Goal: Transaction & Acquisition: Book appointment/travel/reservation

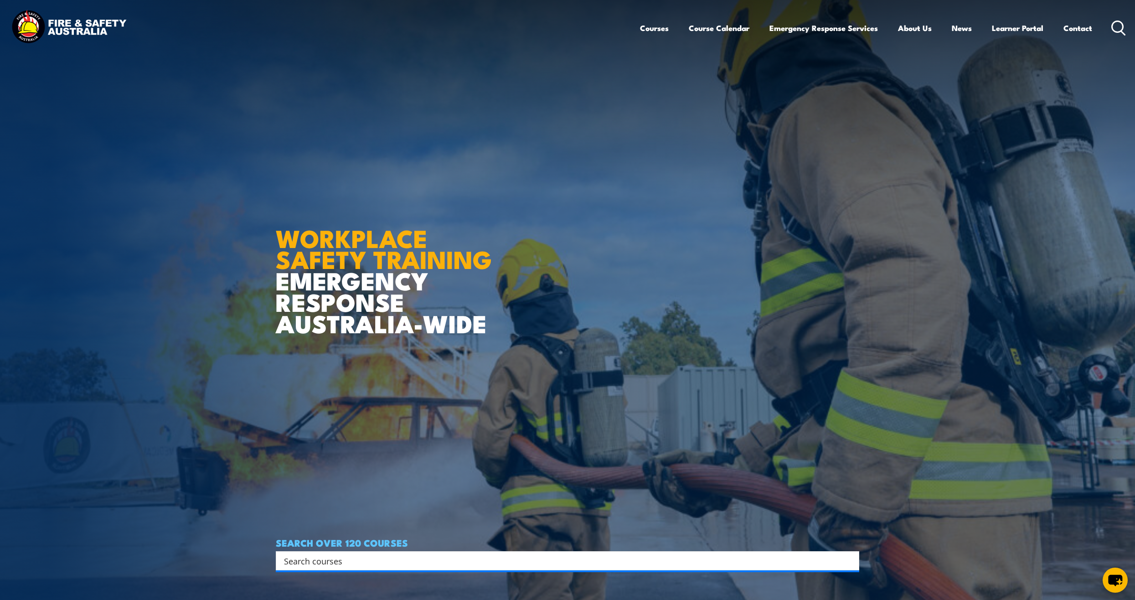
click at [365, 562] on input "Search input" at bounding box center [561, 561] width 555 height 14
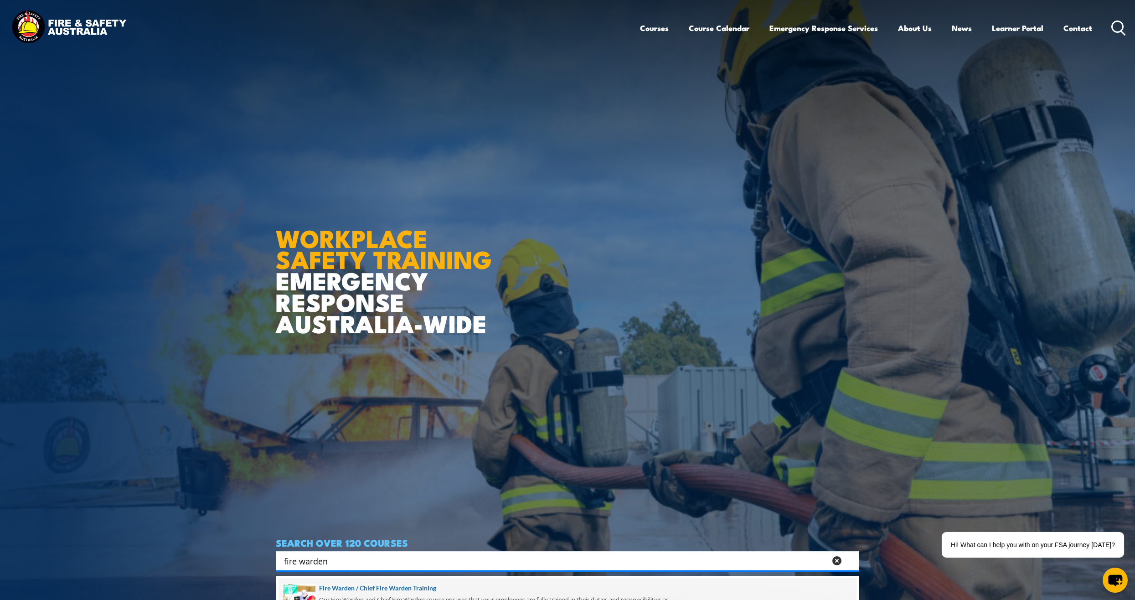
type input "fire warden"
click at [374, 590] on span at bounding box center [568, 599] width 578 height 43
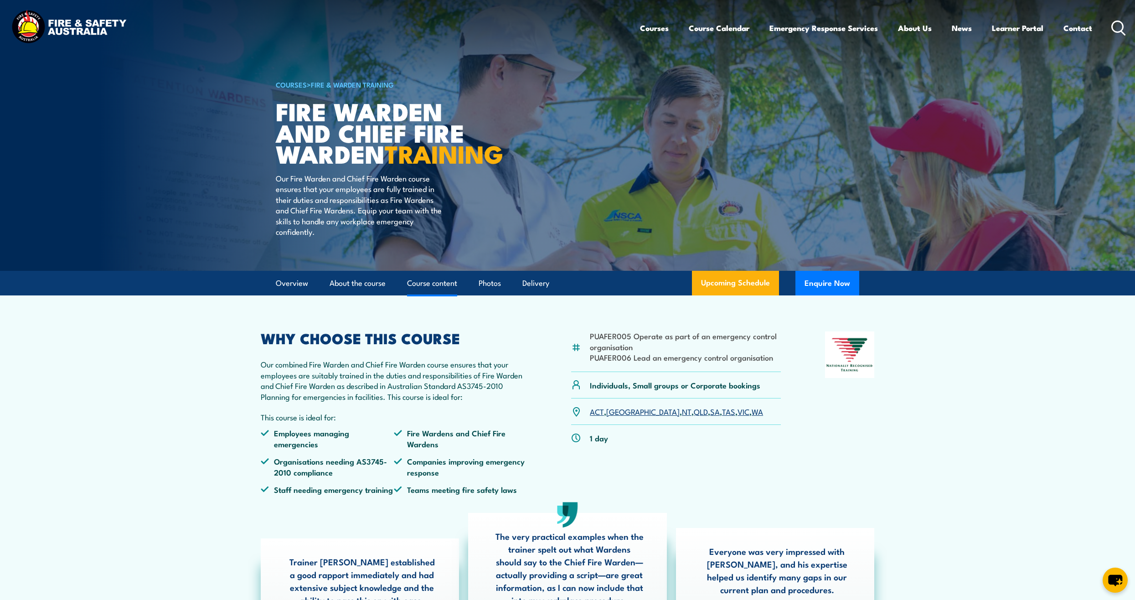
click at [438, 295] on link "Course content" at bounding box center [432, 283] width 50 height 24
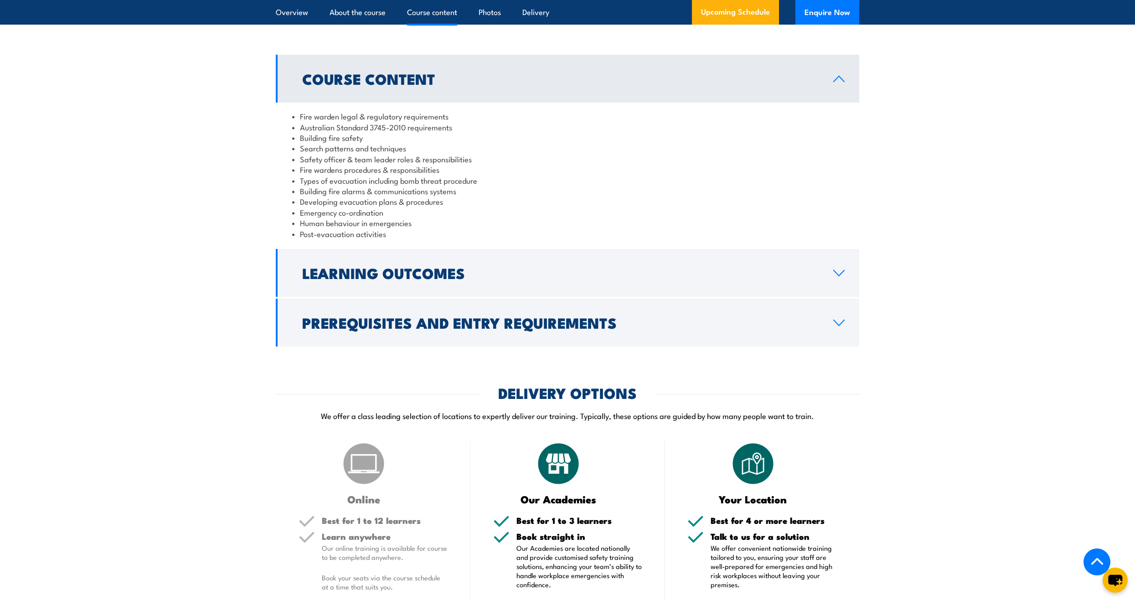
scroll to position [875, 0]
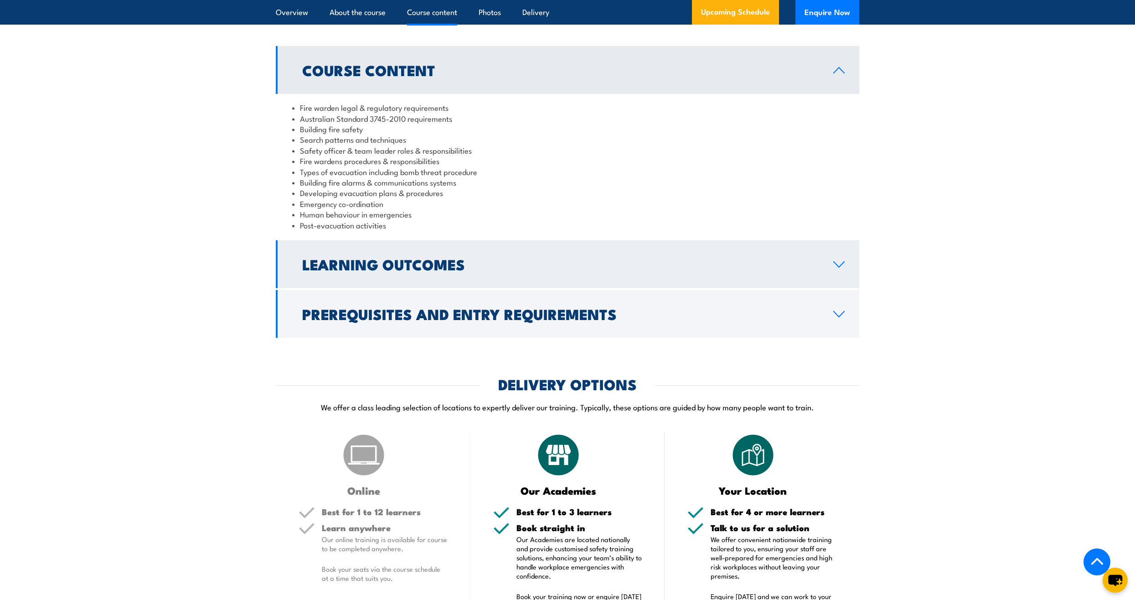
click at [469, 270] on h2 "Learning Outcomes" at bounding box center [560, 264] width 517 height 13
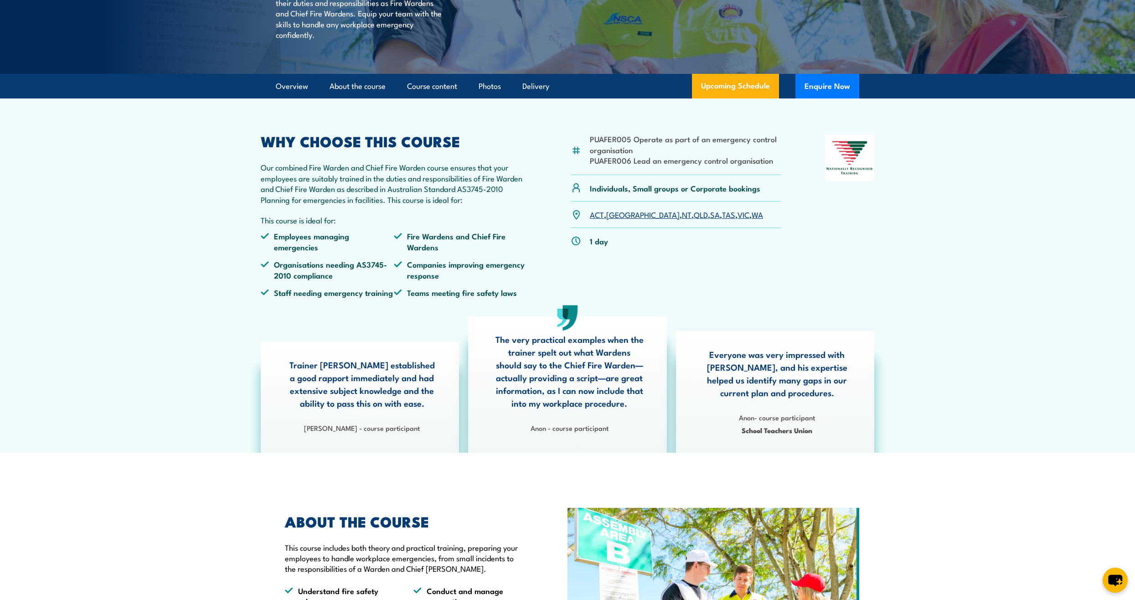
scroll to position [0, 0]
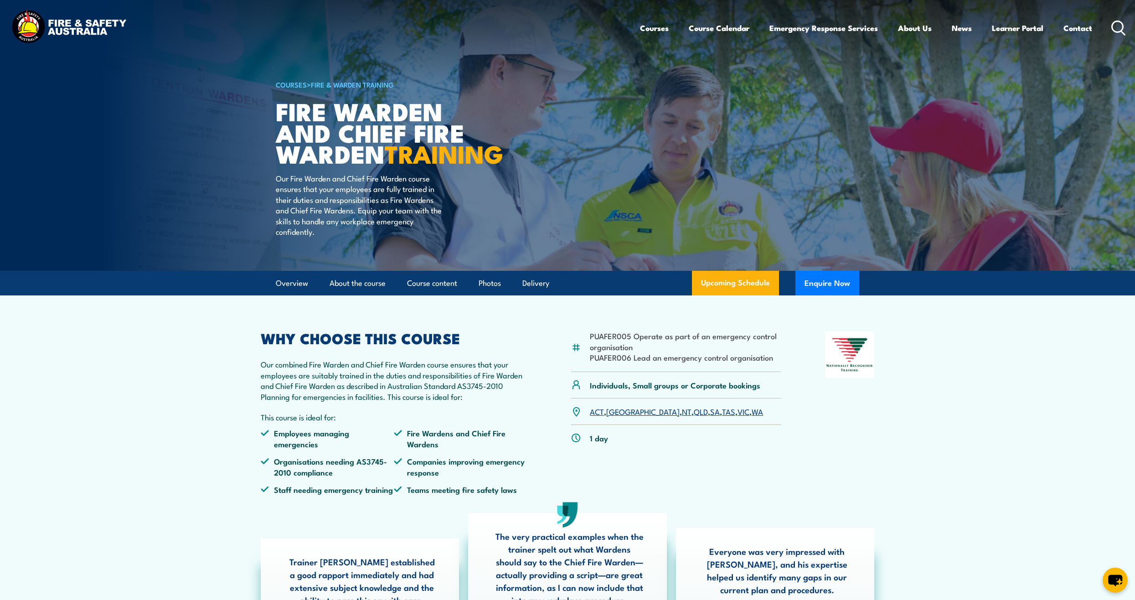
click at [1114, 28] on icon at bounding box center [1119, 28] width 15 height 15
click at [1120, 26] on icon at bounding box center [1119, 28] width 15 height 15
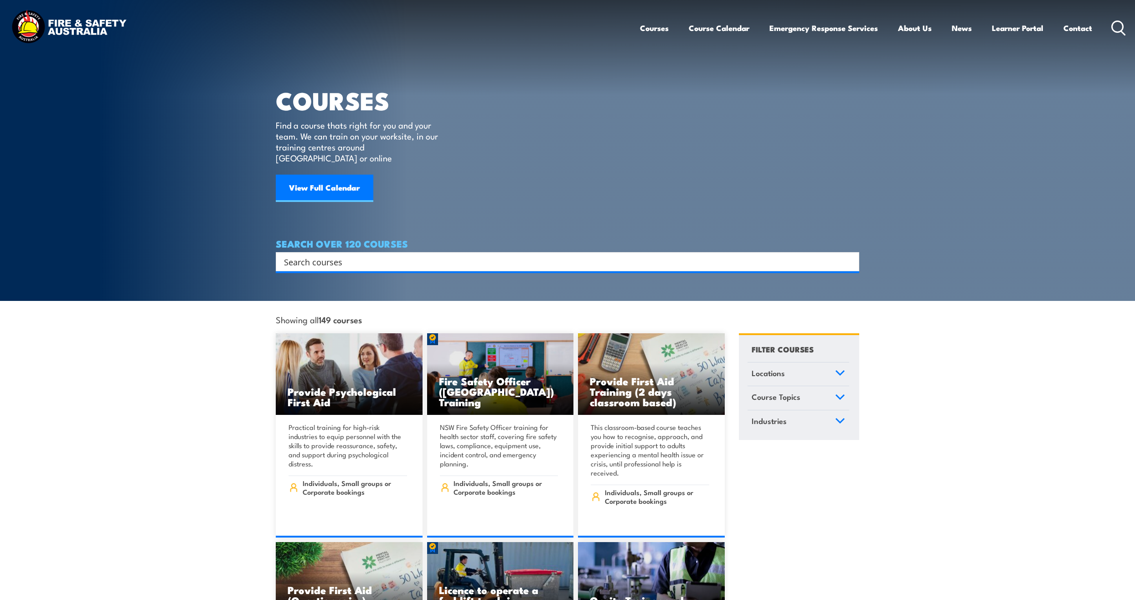
click at [375, 255] on input "Search input" at bounding box center [561, 262] width 555 height 14
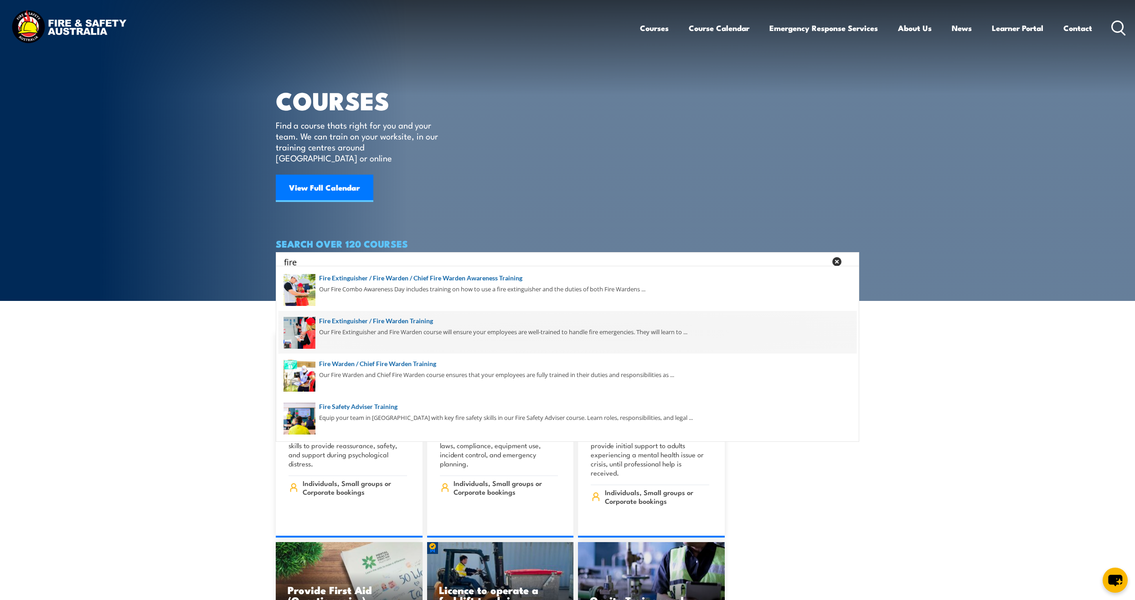
type input "fire"
click at [376, 321] on span at bounding box center [568, 332] width 578 height 43
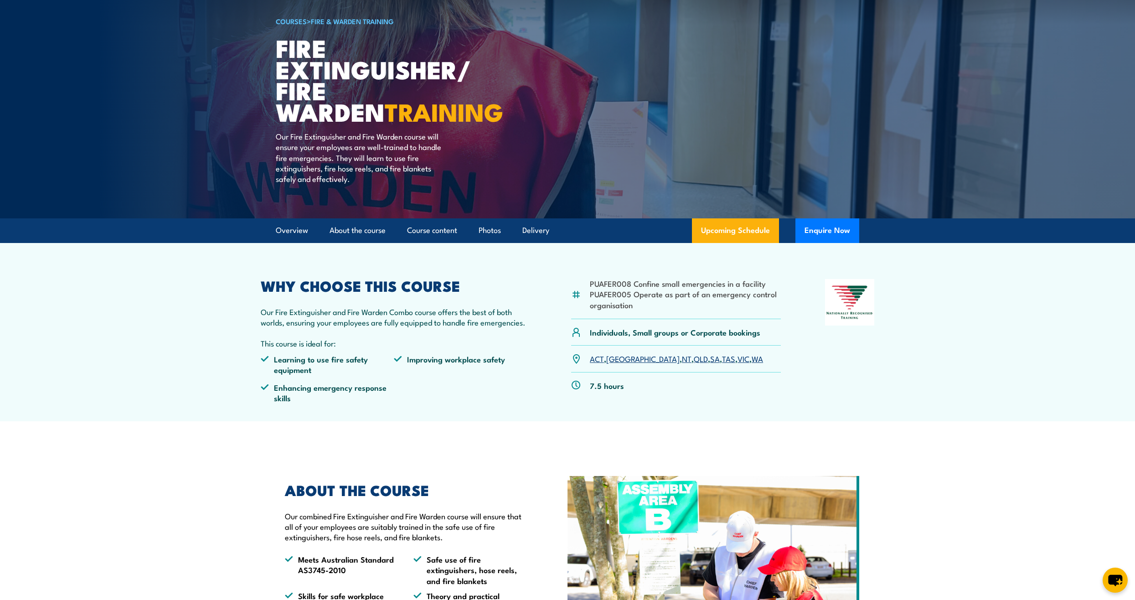
scroll to position [228, 0]
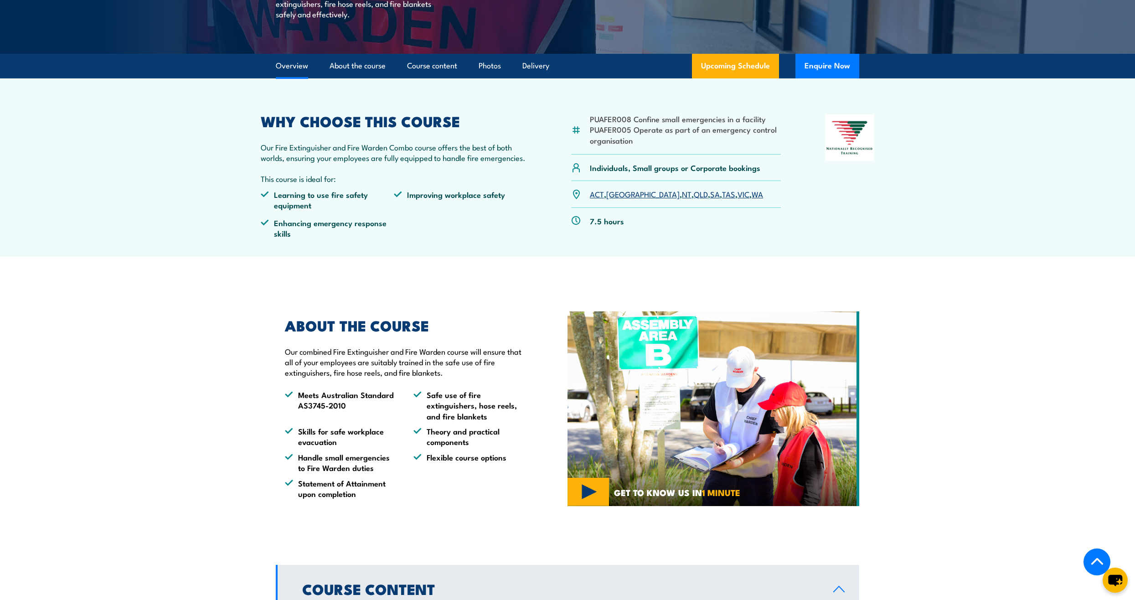
click at [616, 193] on link "[GEOGRAPHIC_DATA]" at bounding box center [642, 193] width 73 height 11
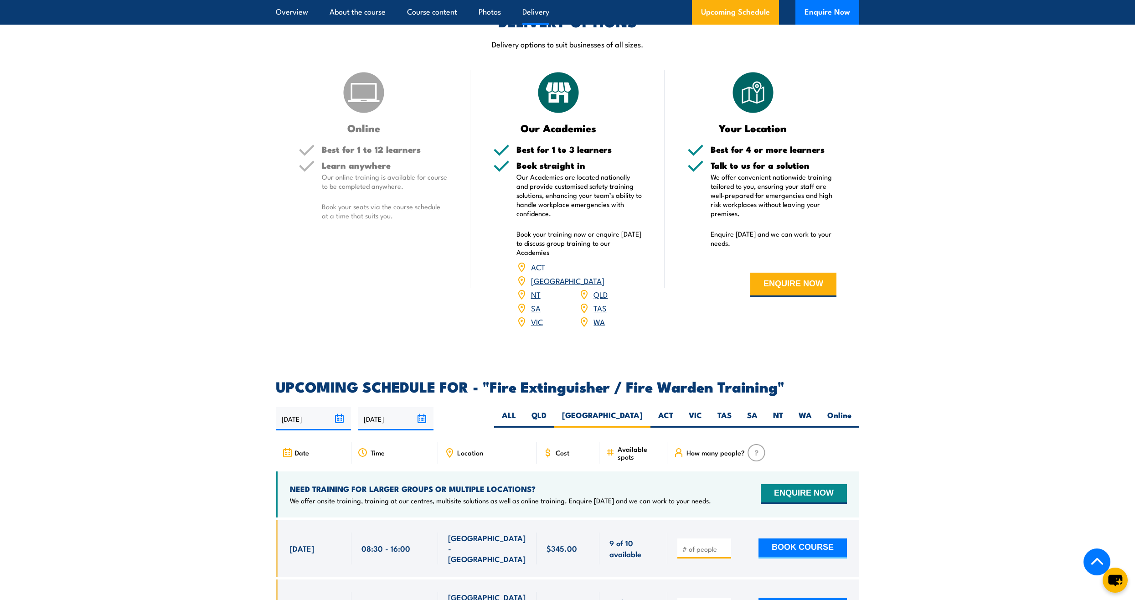
scroll to position [1133, 0]
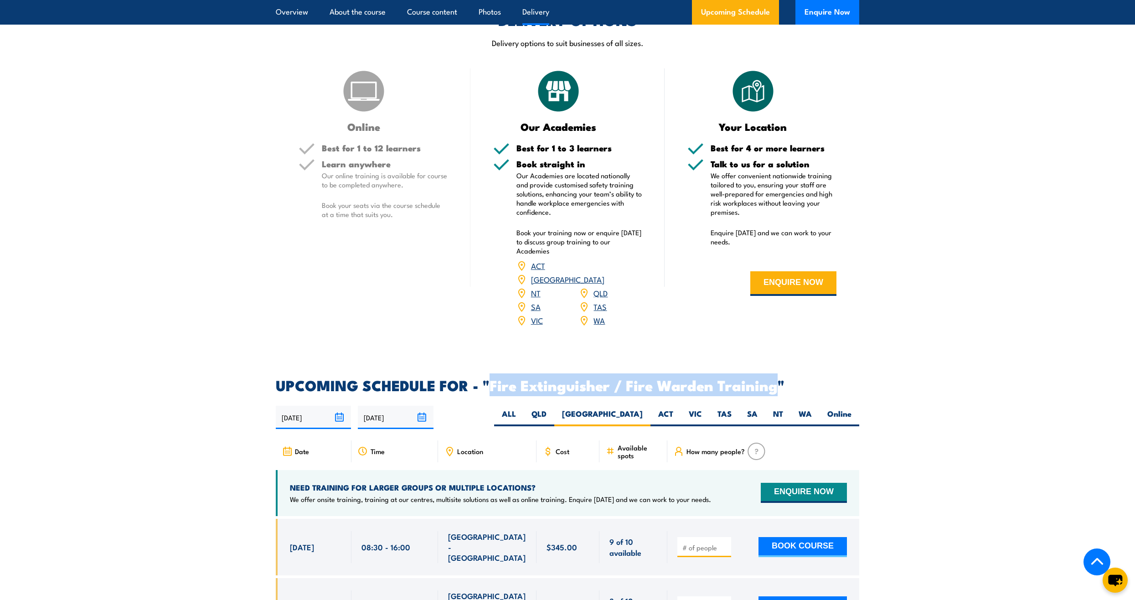
drag, startPoint x: 489, startPoint y: 372, endPoint x: 775, endPoint y: 372, distance: 285.4
click at [775, 378] on h2 "UPCOMING SCHEDULE FOR - "Fire Extinguisher / Fire Warden Training"" at bounding box center [568, 384] width 584 height 13
copy h2 "Fire Extinguisher / Fire Warden Training"
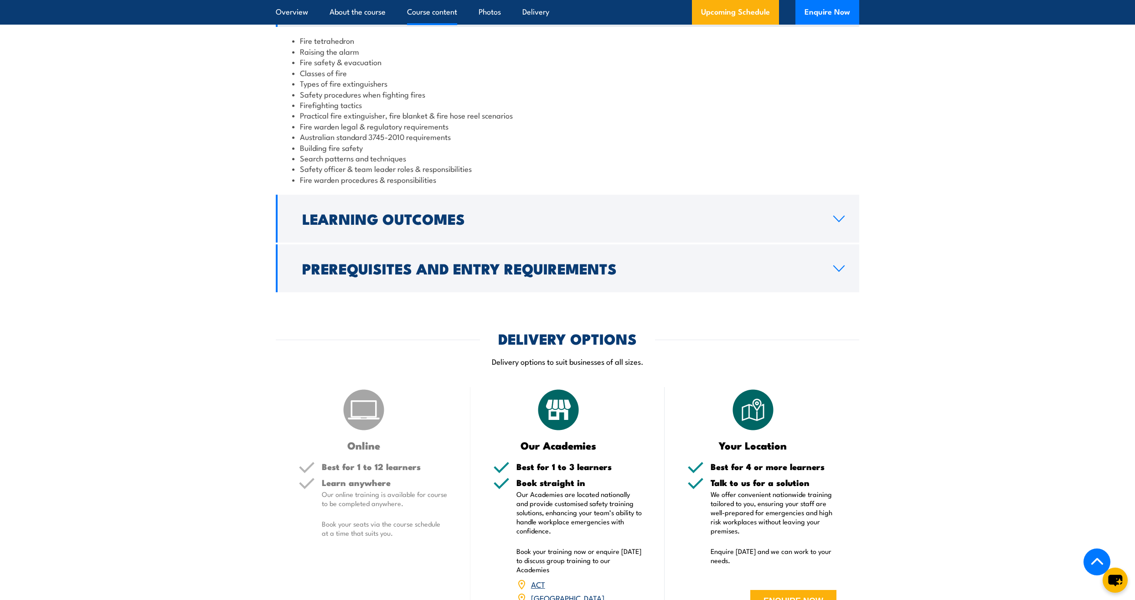
scroll to position [821, 0]
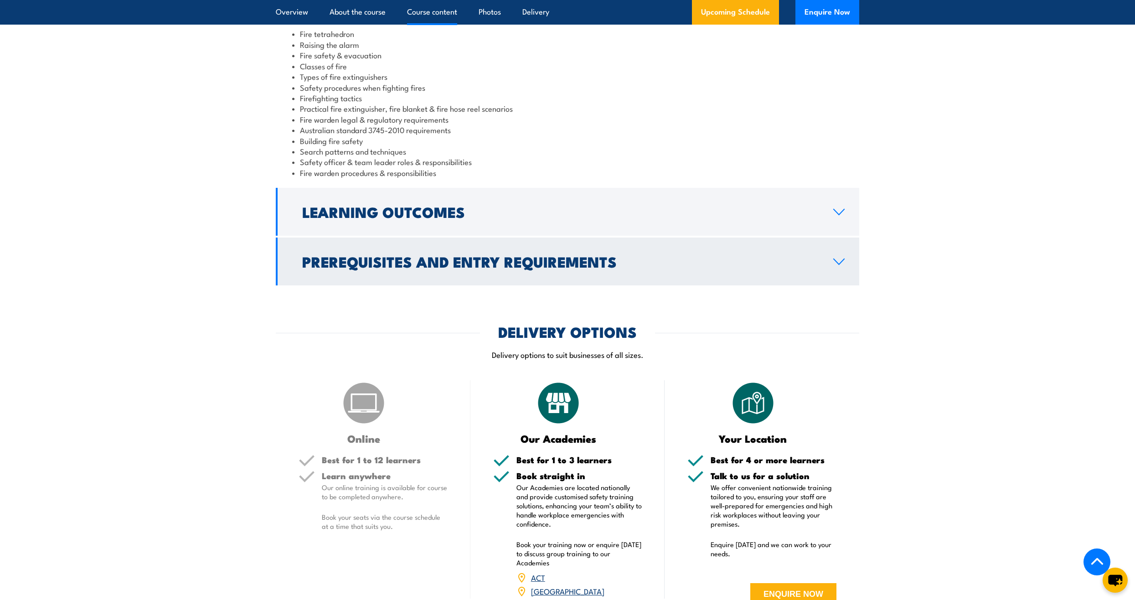
click at [839, 260] on icon at bounding box center [839, 261] width 12 height 7
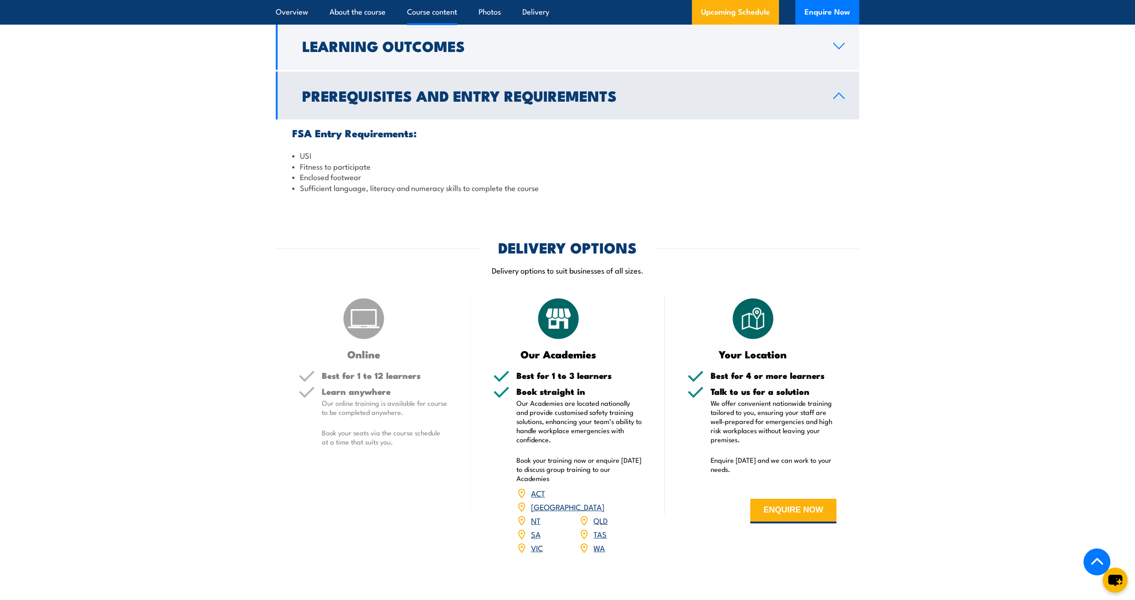
click at [839, 94] on icon at bounding box center [839, 95] width 12 height 7
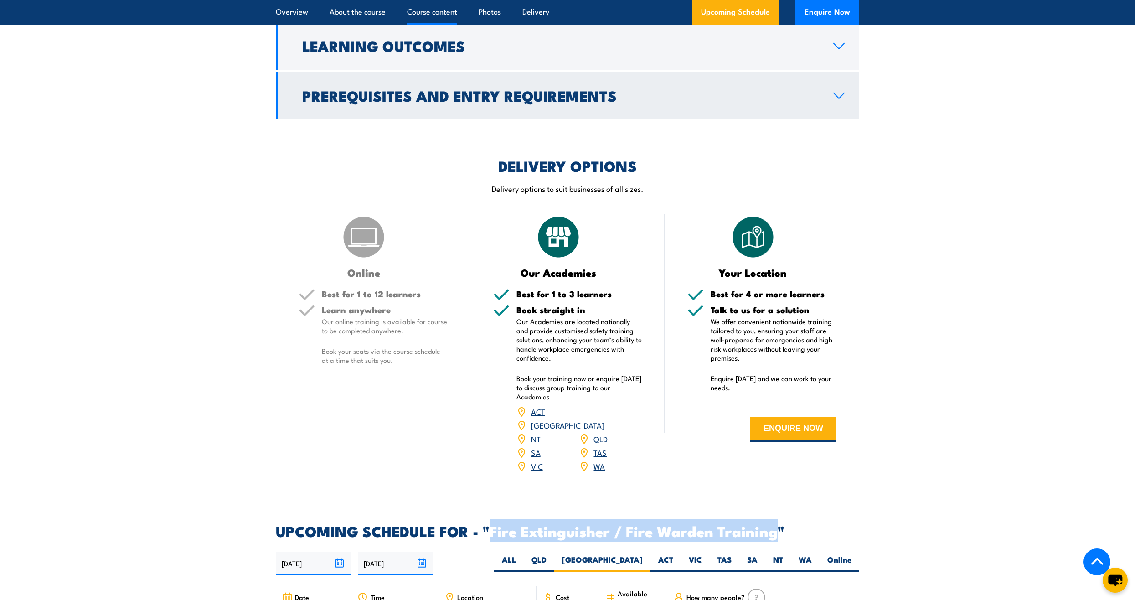
click at [839, 94] on icon at bounding box center [839, 95] width 12 height 7
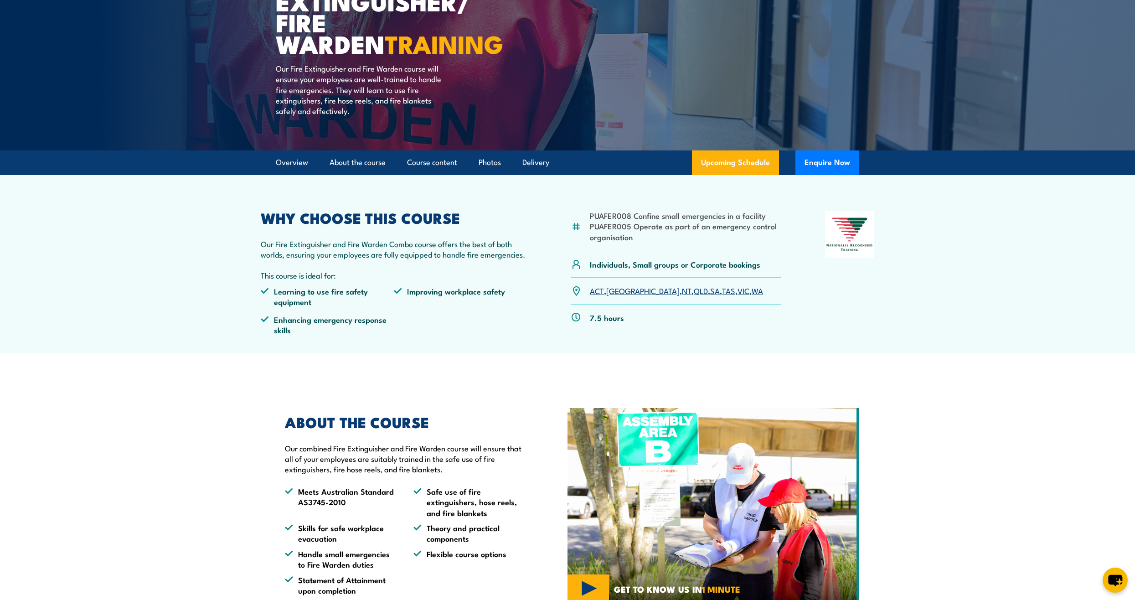
scroll to position [0, 0]
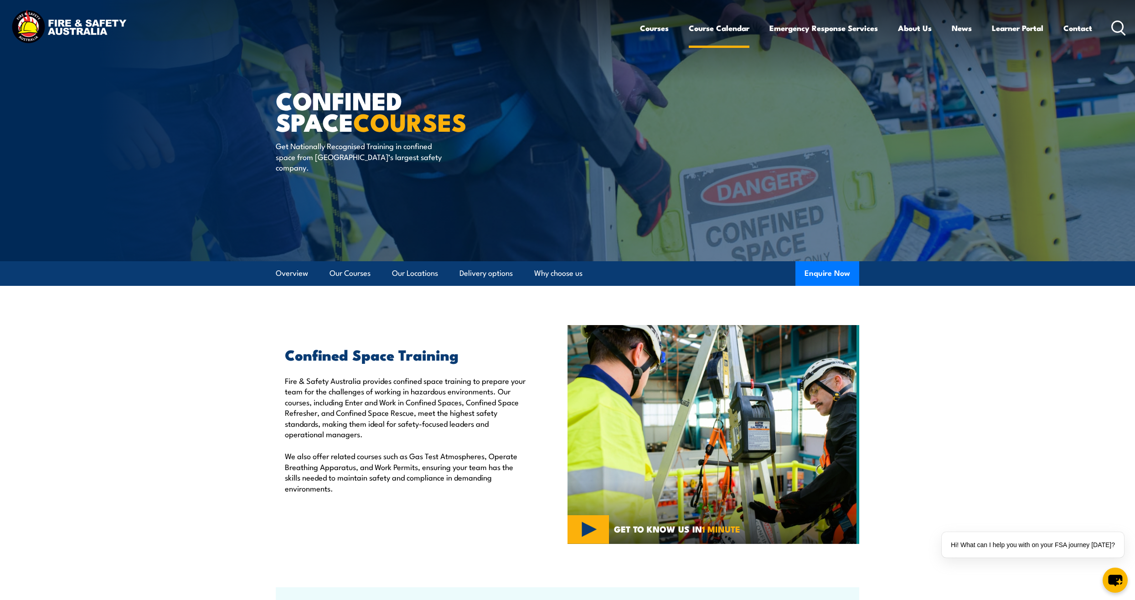
click at [729, 30] on link "Course Calendar" at bounding box center [719, 28] width 61 height 24
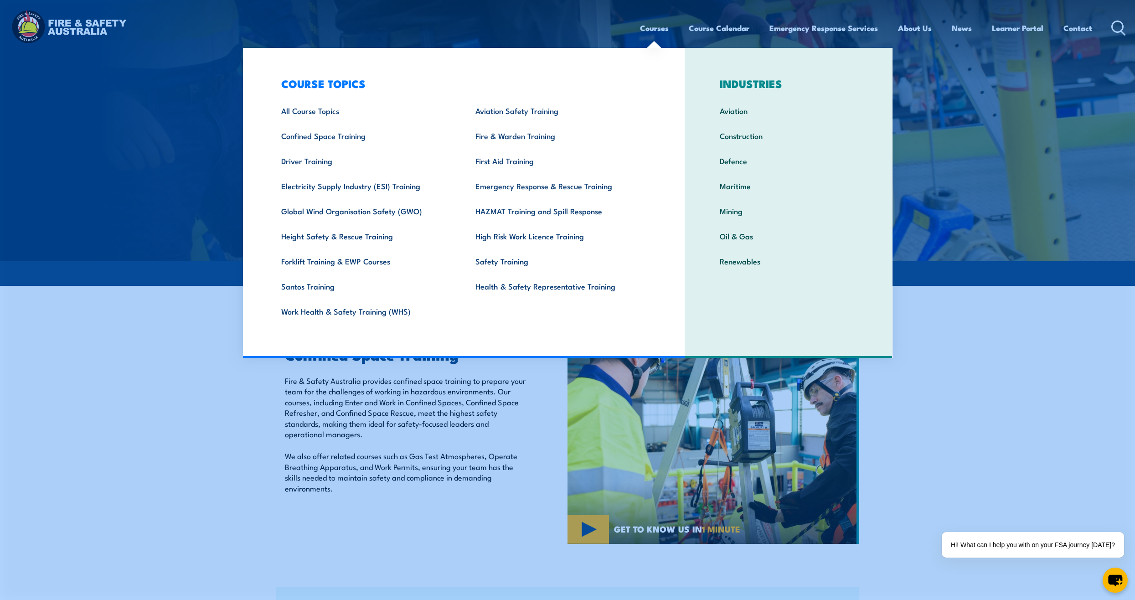
click at [657, 28] on link "Courses" at bounding box center [654, 28] width 29 height 24
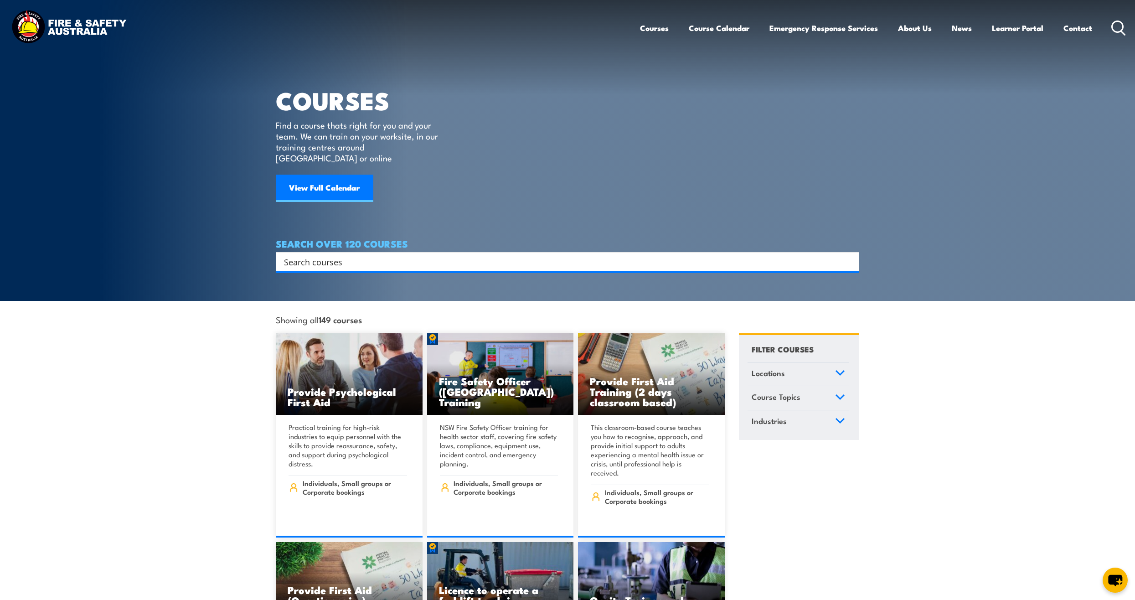
click at [314, 255] on input "Search input" at bounding box center [561, 262] width 555 height 14
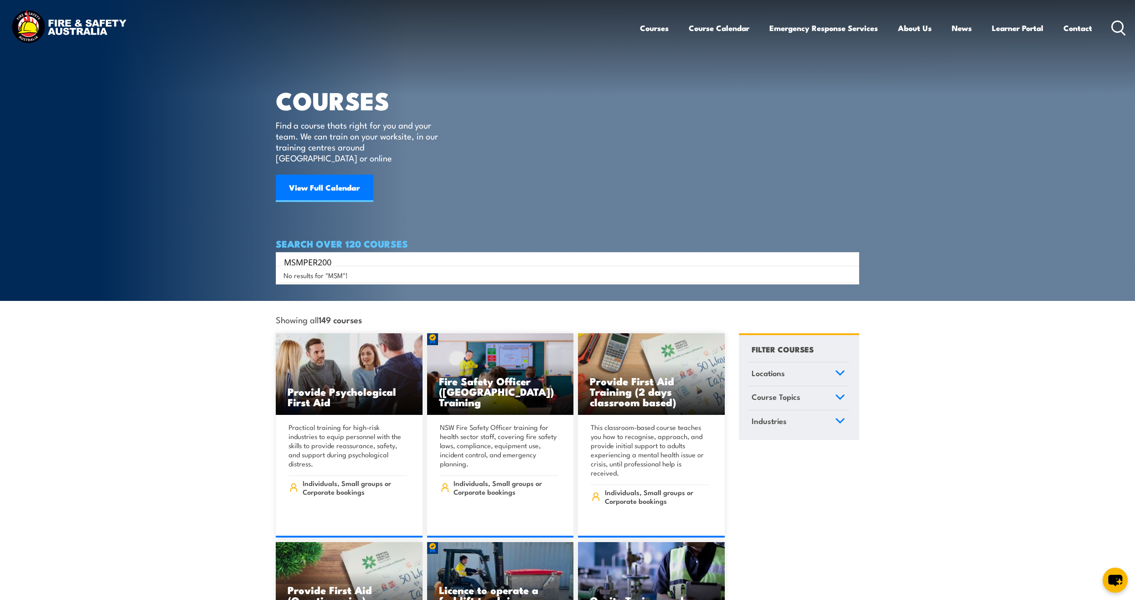
type input "MSMPER200"
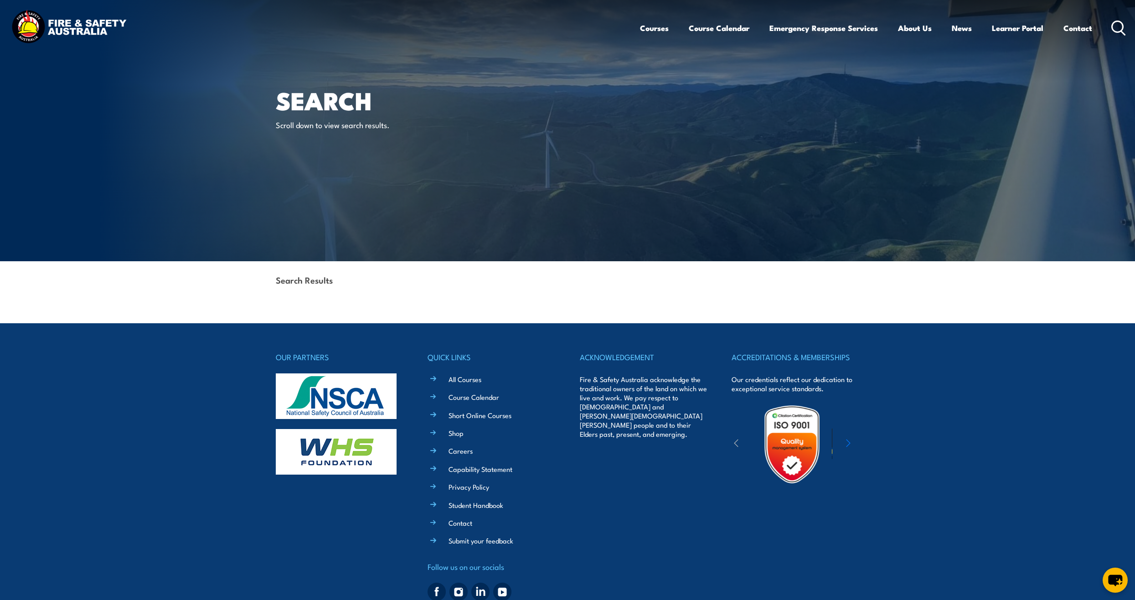
click at [1118, 29] on icon at bounding box center [1119, 28] width 15 height 15
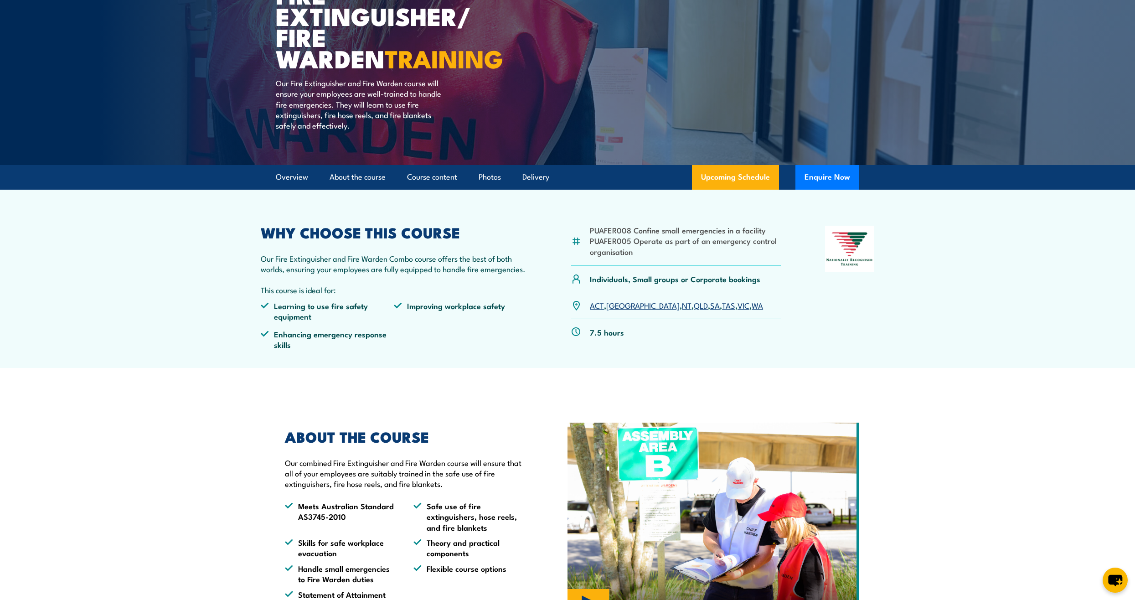
scroll to position [137, 0]
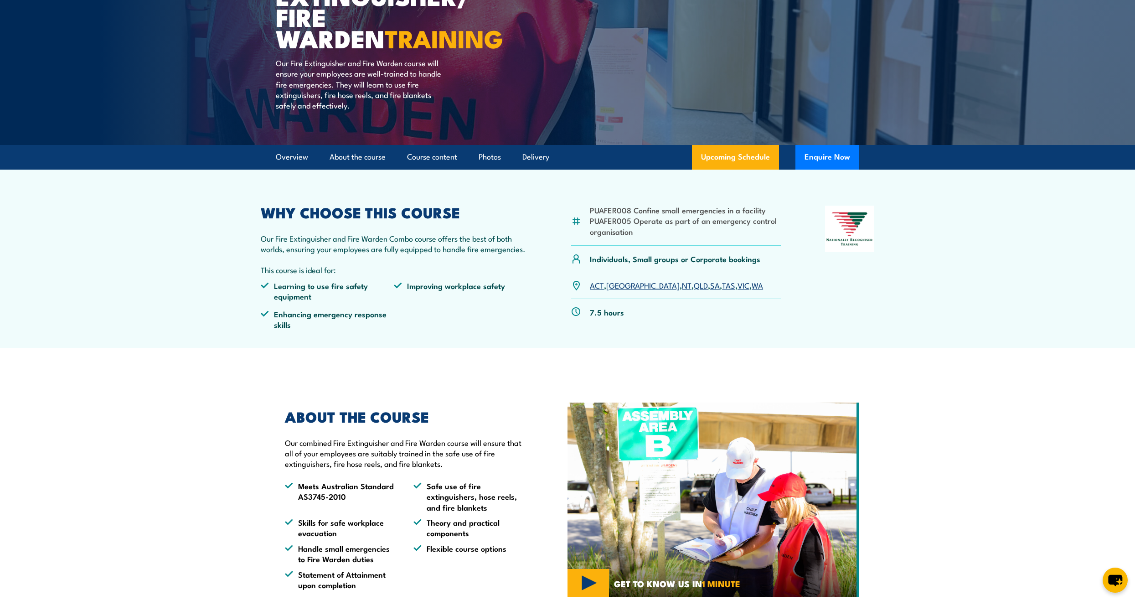
click at [616, 285] on link "[GEOGRAPHIC_DATA]" at bounding box center [642, 284] width 73 height 11
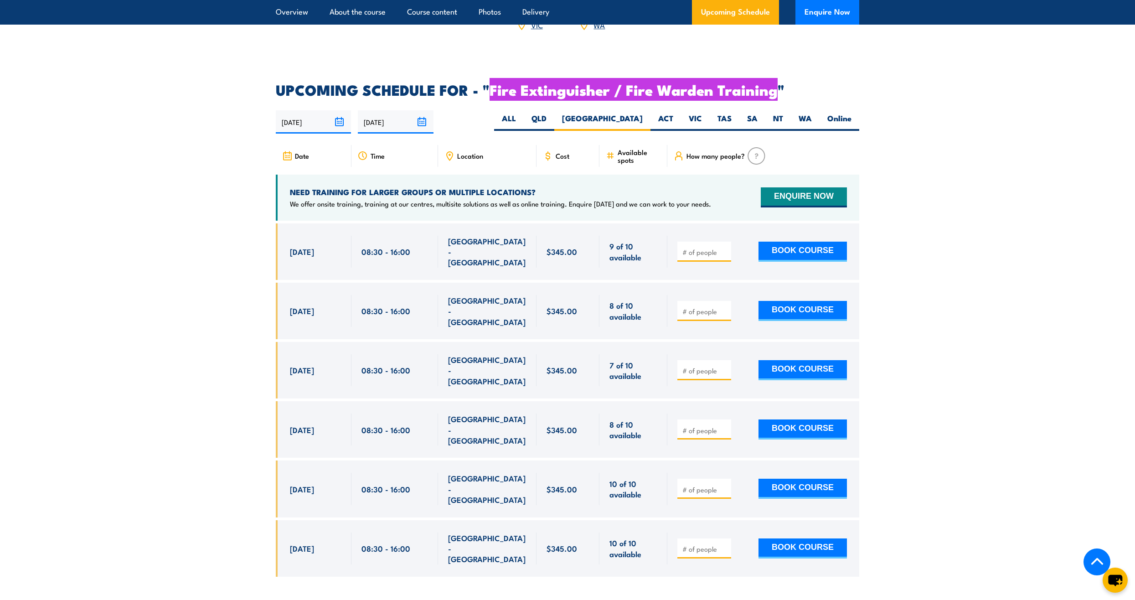
scroll to position [1322, 0]
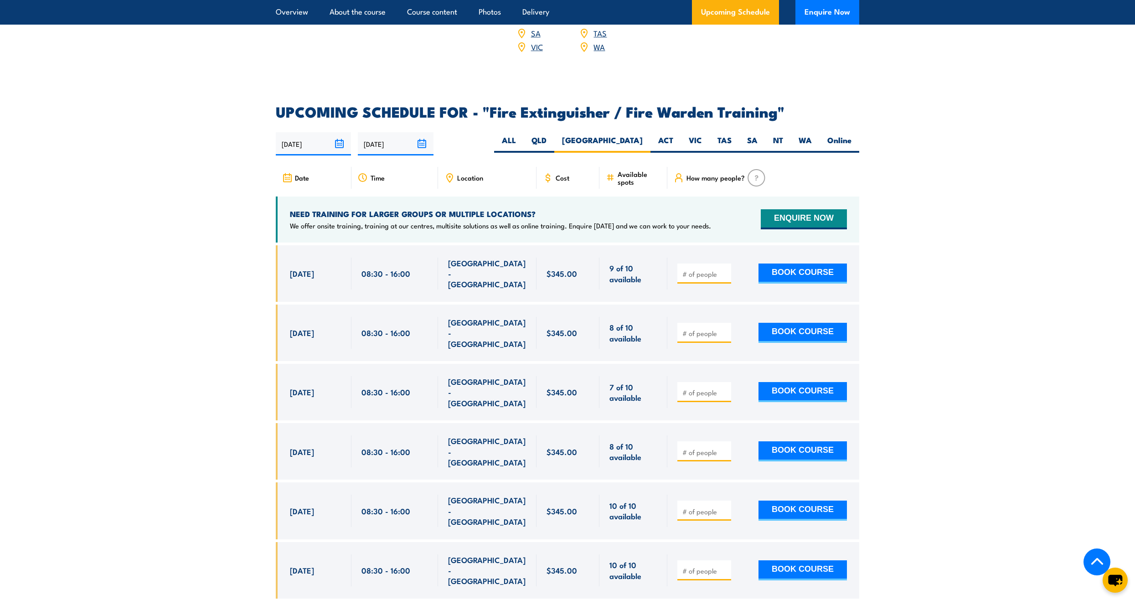
click at [152, 255] on section "UPCOMING SCHEDULE FOR - "Fire Extinguisher / Fire Warden Training" [DATE] [DATE]" at bounding box center [567, 358] width 1135 height 507
click at [790, 323] on button "BOOK COURSE" at bounding box center [803, 333] width 88 height 20
type input "1"
click at [723, 329] on input "1" at bounding box center [706, 333] width 46 height 9
click at [785, 323] on button "BOOK COURSE" at bounding box center [803, 333] width 88 height 20
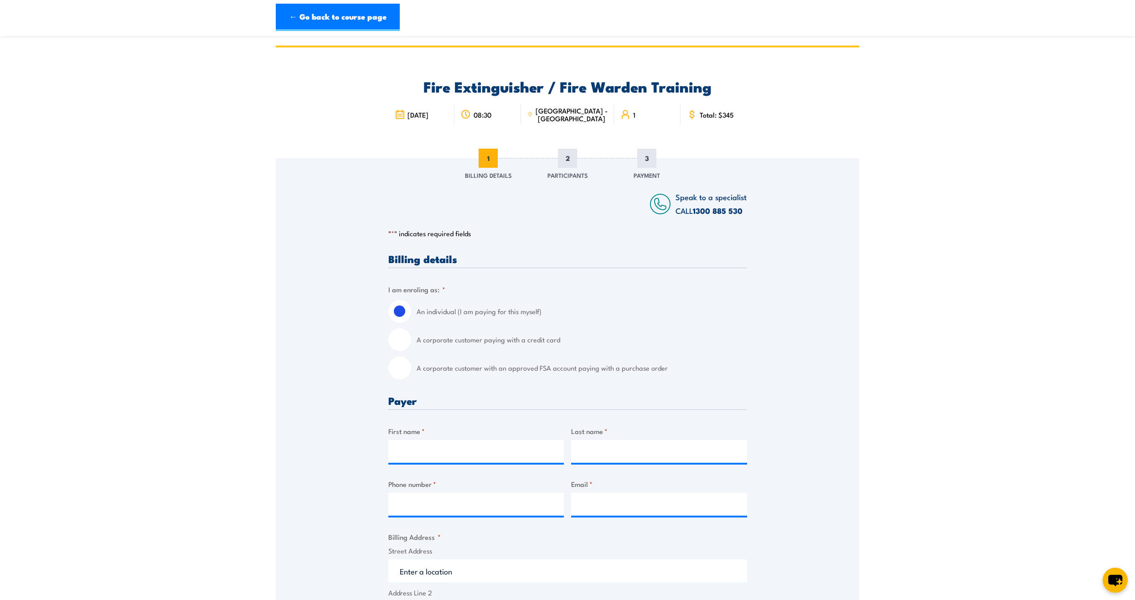
scroll to position [46, 0]
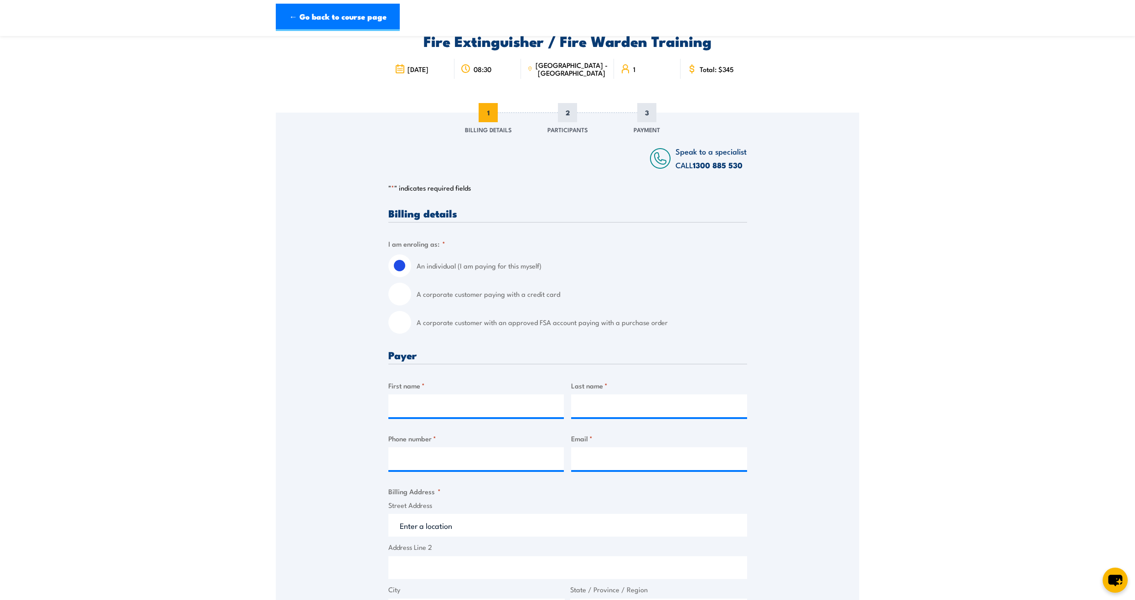
click at [405, 297] on input "A corporate customer paying with a credit card" at bounding box center [399, 294] width 23 height 23
radio input "true"
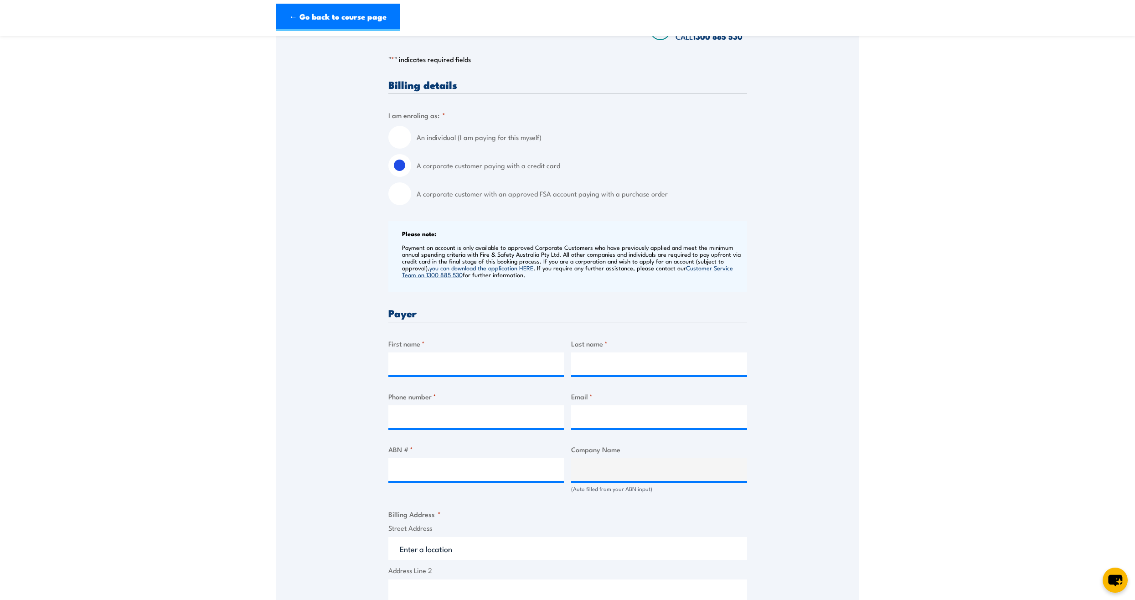
scroll to position [182, 0]
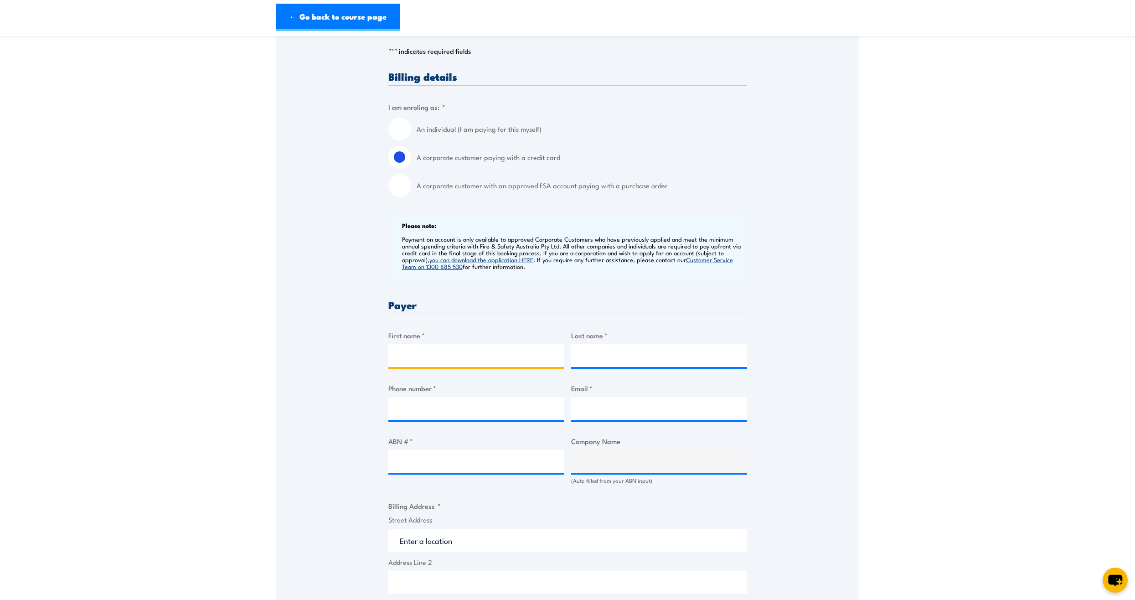
click at [501, 350] on input "First name *" at bounding box center [476, 355] width 176 height 23
type input "[PERSON_NAME]"
type input "0413158179"
type input "[EMAIL_ADDRESS][DOMAIN_NAME]"
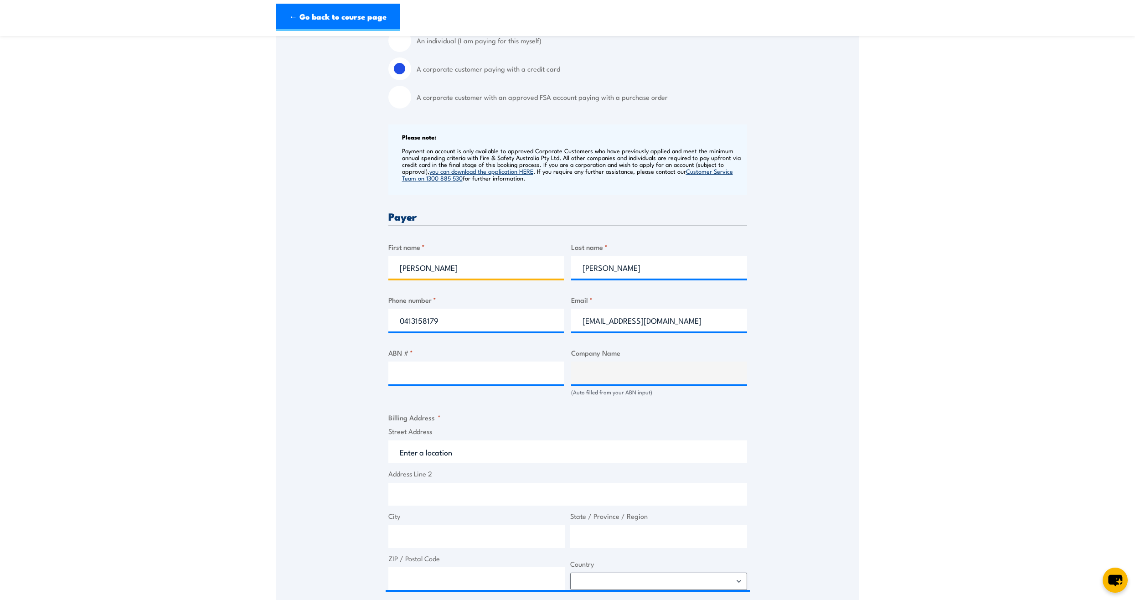
scroll to position [274, 0]
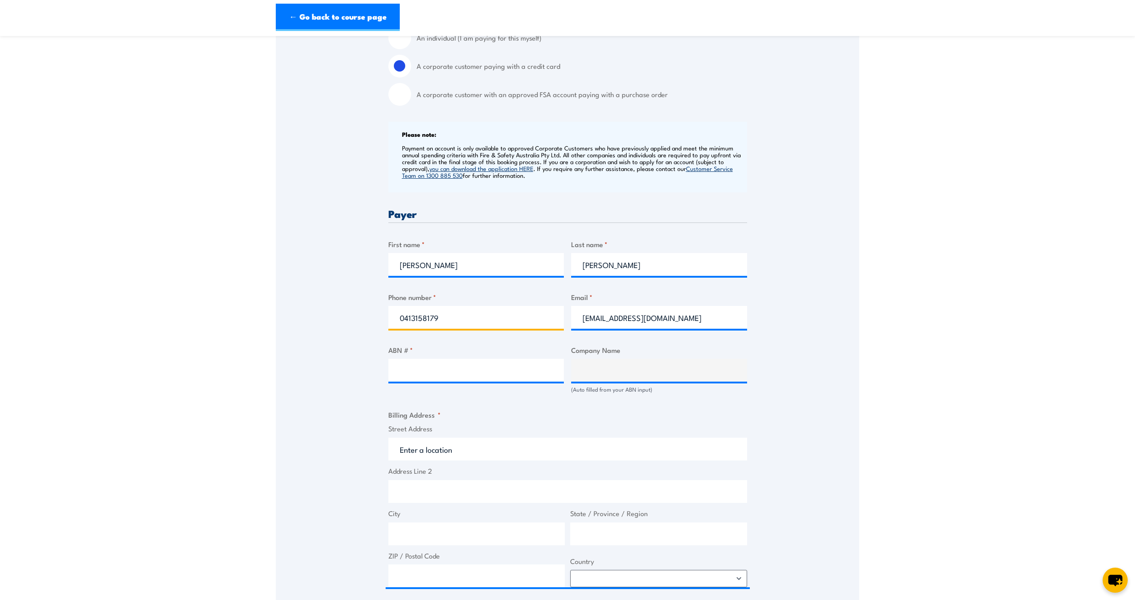
drag, startPoint x: 445, startPoint y: 317, endPoint x: 313, endPoint y: 321, distance: 131.8
click at [313, 321] on div "Speak to a specialist CALL [PHONE_NUMBER] CALL [PHONE_NUMBER] " * " indicates r…" at bounding box center [568, 359] width 584 height 948
paste input "[PHONE_NUMBER]"
type input "[PHONE_NUMBER]"
click at [410, 370] on input "ABN # *" at bounding box center [476, 370] width 176 height 23
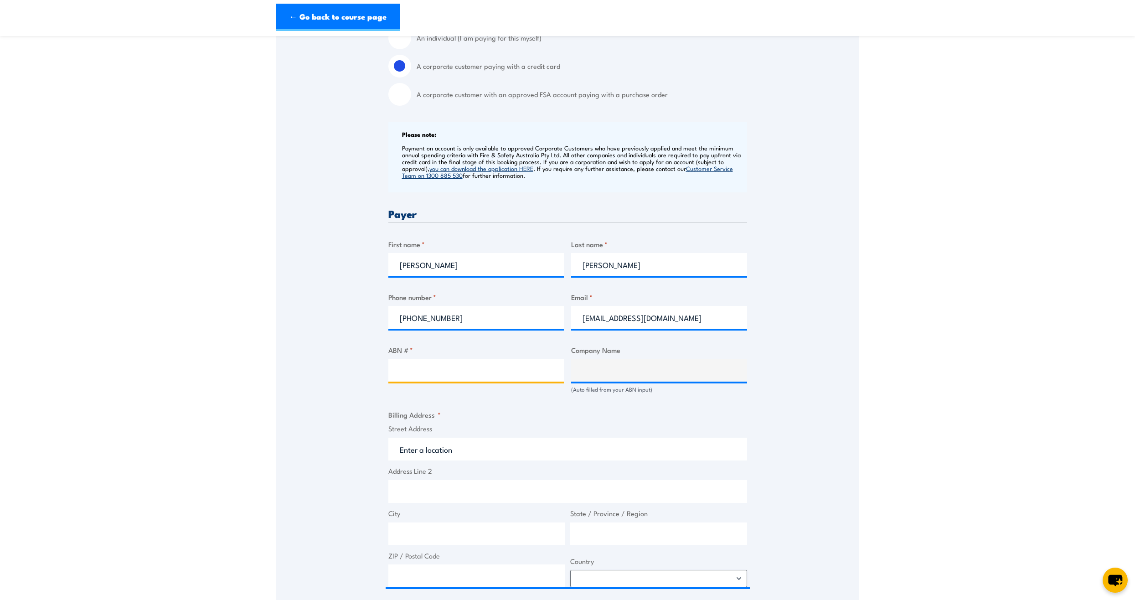
click at [494, 374] on input "ABN # *" at bounding box center [476, 370] width 176 height 23
paste input "49095437442"
type input "49095437442"
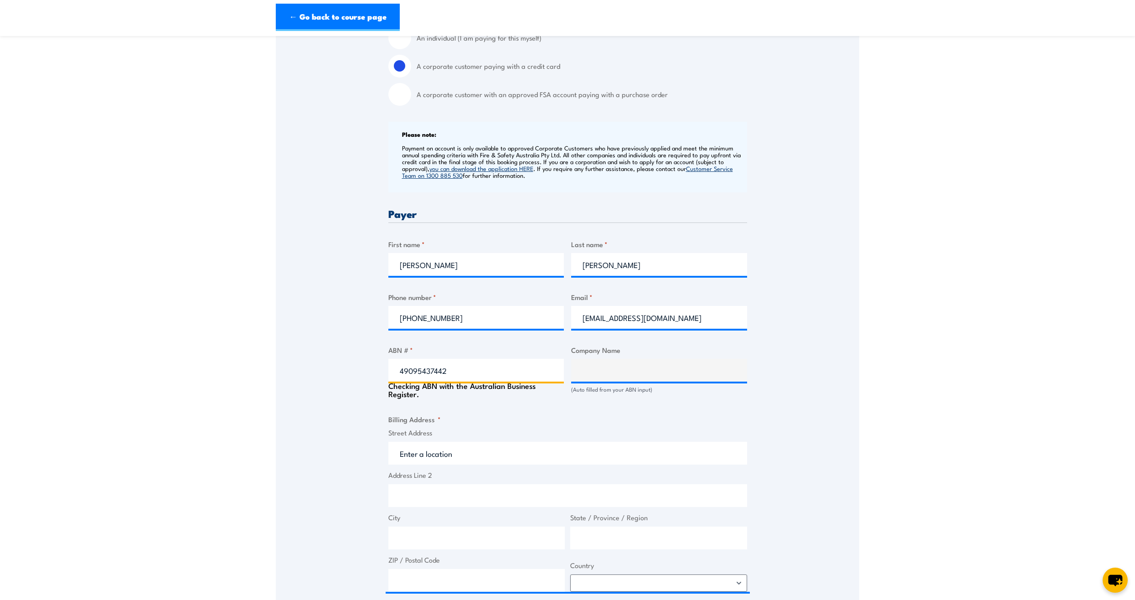
type input "RAMBOLL AUSTRALIA PTY LTD"
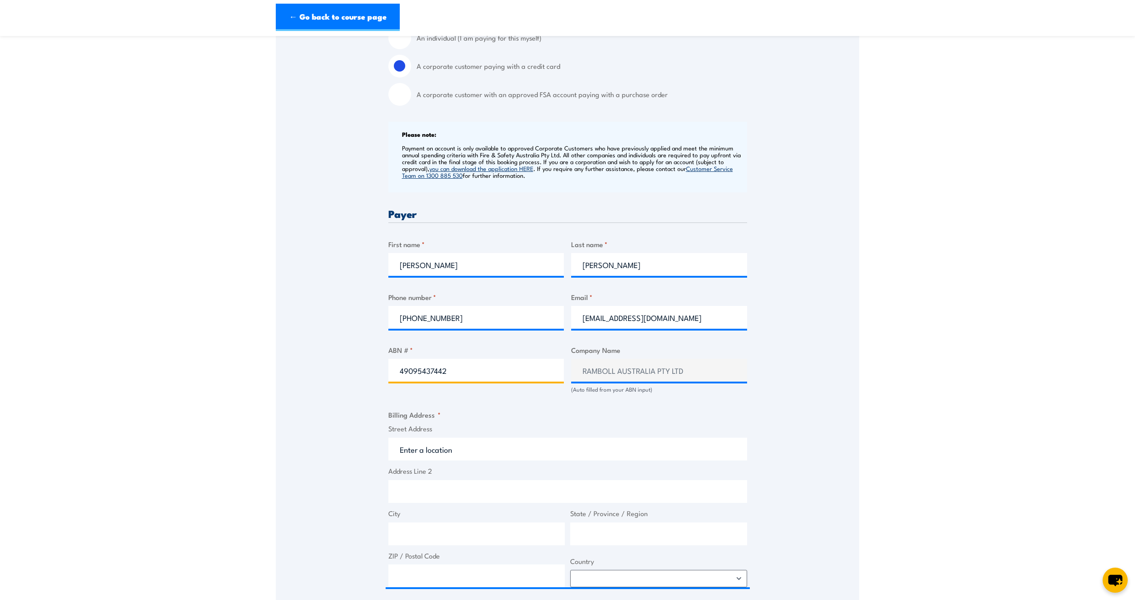
type input "49095437442"
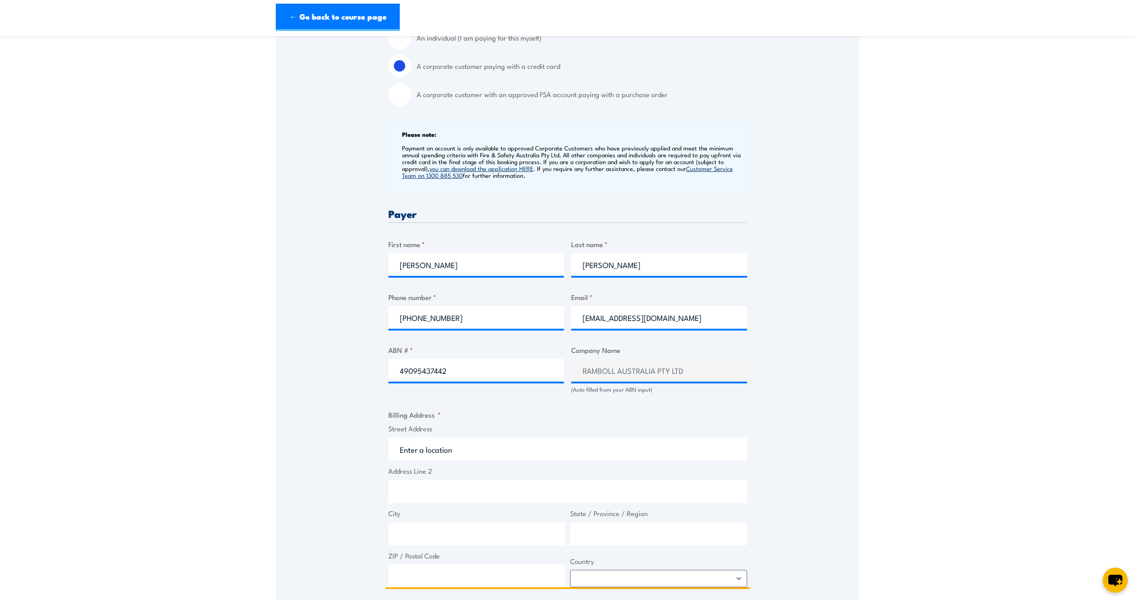
click at [505, 451] on input "Street Address" at bounding box center [567, 449] width 359 height 23
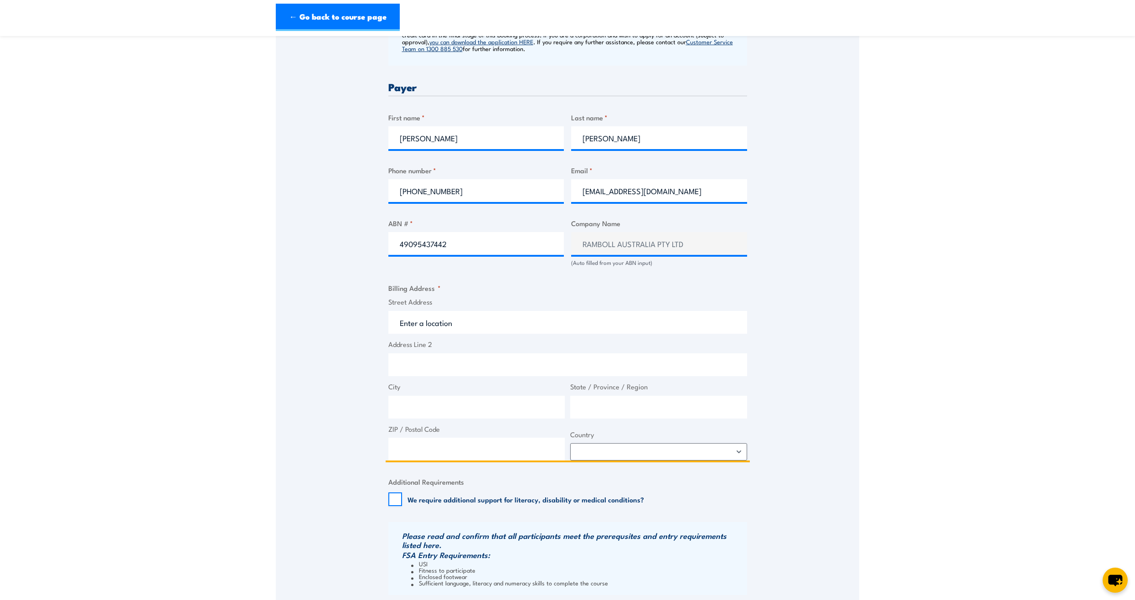
scroll to position [410, 0]
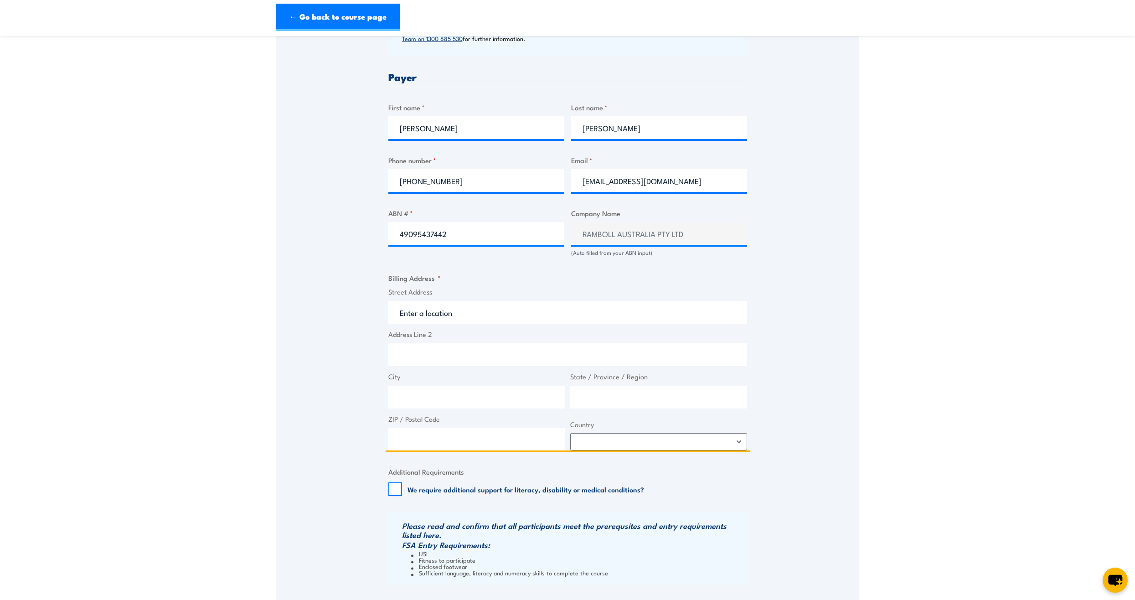
click at [452, 353] on input "Address Line 2" at bounding box center [567, 354] width 359 height 23
paste input "[STREET_ADDRESS]"
drag, startPoint x: 499, startPoint y: 354, endPoint x: 615, endPoint y: 352, distance: 116.3
click at [615, 352] on input "[STREET_ADDRESS]" at bounding box center [567, 354] width 359 height 23
type input "Level 3, [STREET_ADDRESS],"
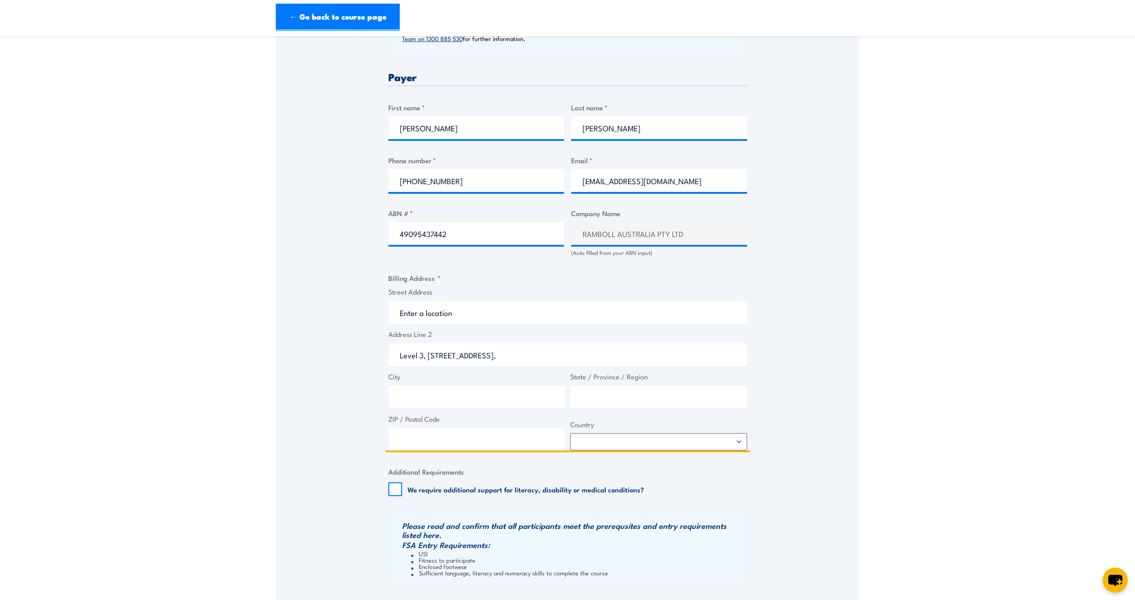
click at [522, 398] on input "City" at bounding box center [476, 397] width 177 height 23
paste input "[GEOGRAPHIC_DATA] 2060"
drag, startPoint x: 447, startPoint y: 398, endPoint x: 503, endPoint y: 393, distance: 55.9
click at [503, 393] on input "[GEOGRAPHIC_DATA] 2060" at bounding box center [476, 397] width 177 height 23
type input "[GEOGRAPHIC_DATA]"
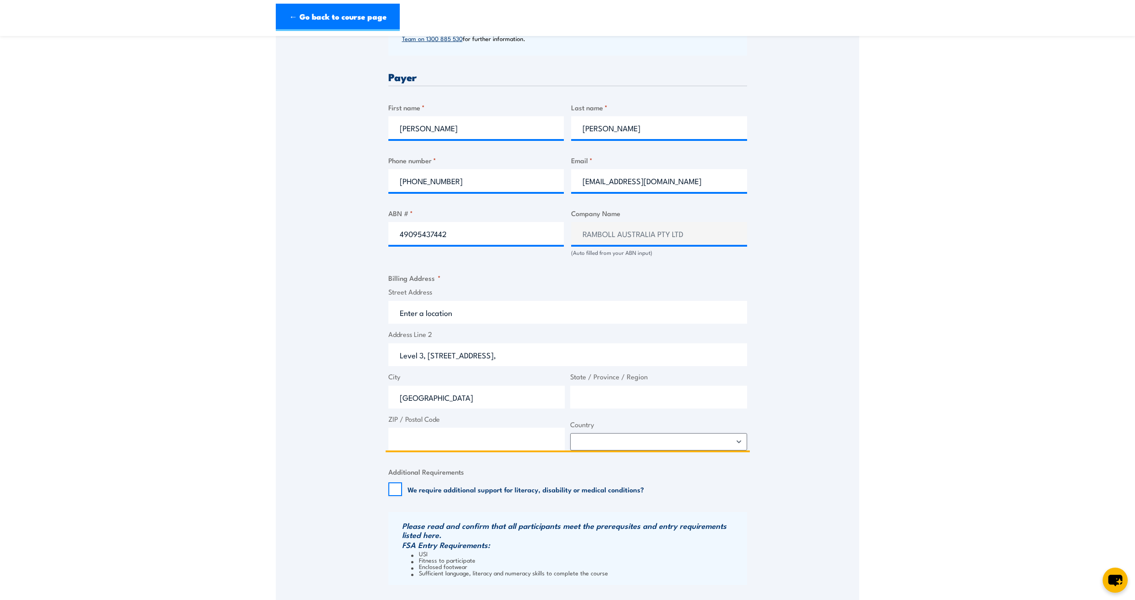
click at [596, 396] on input "State / Province / Region" at bounding box center [658, 397] width 177 height 23
paste input "[GEOGRAPHIC_DATA] 2060"
drag, startPoint x: 602, startPoint y: 396, endPoint x: 622, endPoint y: 398, distance: 20.1
click at [622, 398] on input "[GEOGRAPHIC_DATA] 2060" at bounding box center [658, 397] width 177 height 23
type input "[GEOGRAPHIC_DATA]"
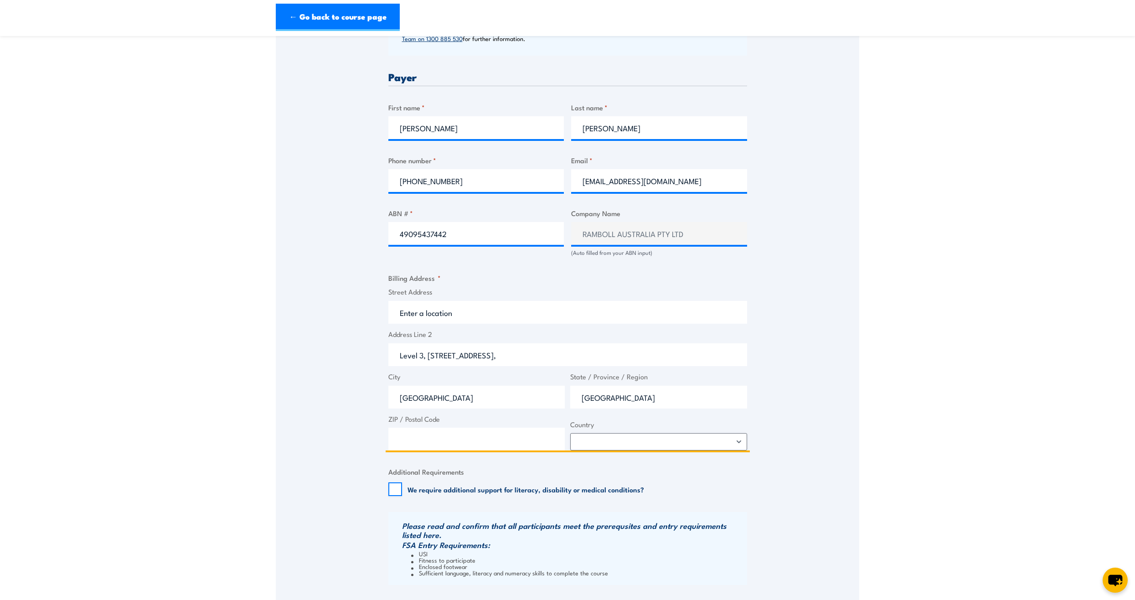
click at [469, 438] on input "ZIP / Postal Code" at bounding box center [476, 439] width 177 height 23
paste input "2060"
type input "2060"
click at [506, 357] on input "Level 3, [STREET_ADDRESS]," at bounding box center [567, 354] width 359 height 23
type input "Level 3, [STREET_ADDRESS]"
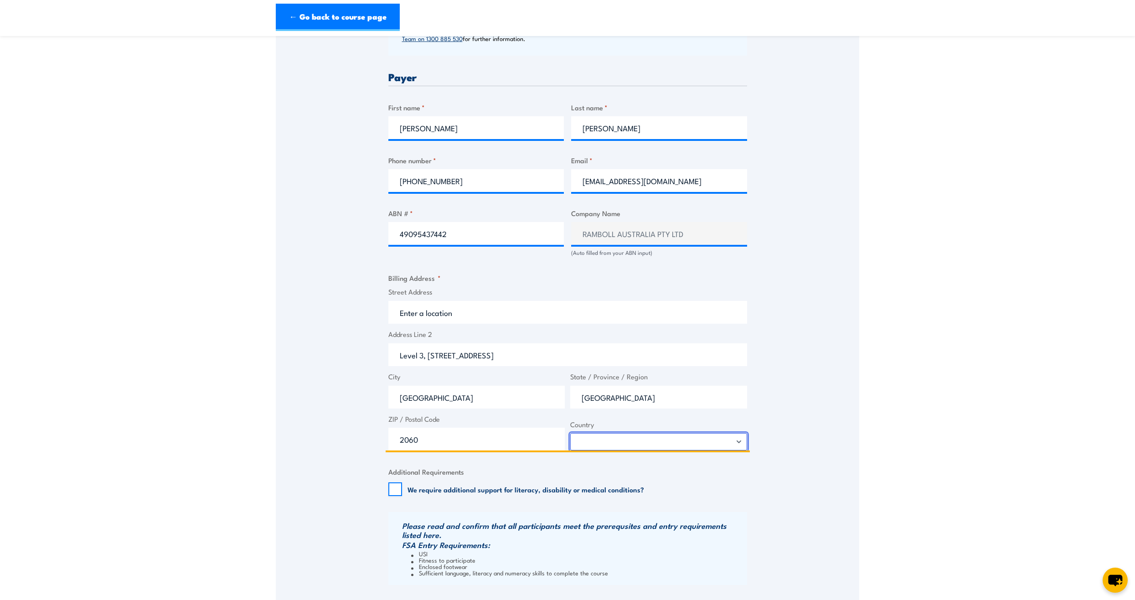
click at [598, 445] on select "[GEOGRAPHIC_DATA] [GEOGRAPHIC_DATA] [GEOGRAPHIC_DATA] [US_STATE] [GEOGRAPHIC_DA…" at bounding box center [658, 441] width 177 height 17
select select "[GEOGRAPHIC_DATA]"
click at [570, 433] on select "[GEOGRAPHIC_DATA] [GEOGRAPHIC_DATA] [GEOGRAPHIC_DATA] [US_STATE] [GEOGRAPHIC_DA…" at bounding box center [658, 441] width 177 height 17
drag, startPoint x: 394, startPoint y: 489, endPoint x: 399, endPoint y: 490, distance: 5.6
click at [394, 489] on input "We require additional support for literacy, disability or medical conditions?" at bounding box center [395, 489] width 14 height 14
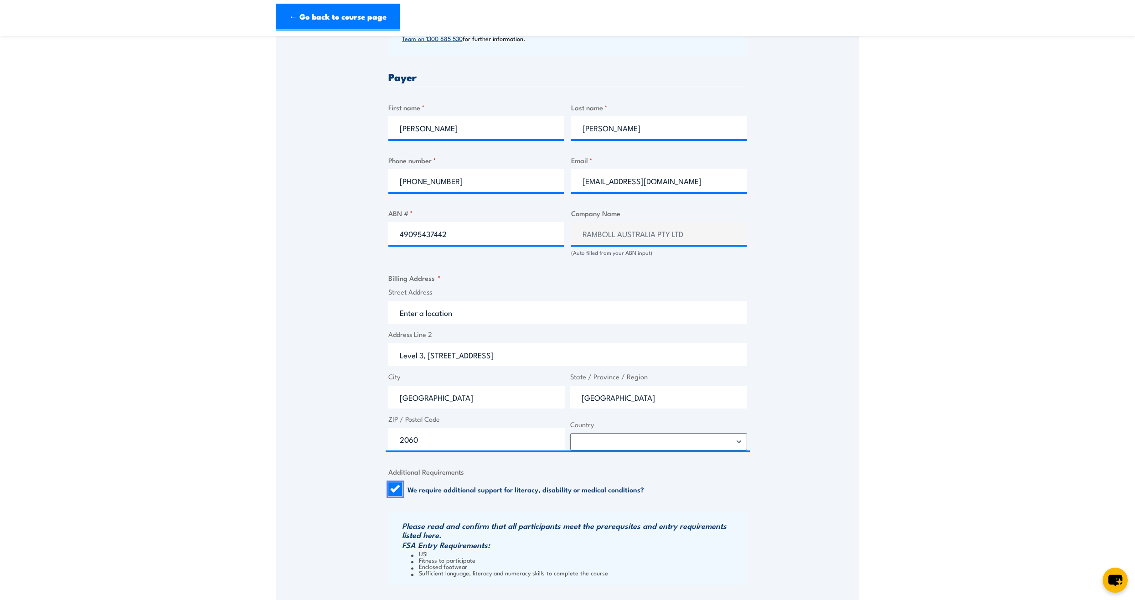
click at [393, 491] on input "We require additional support for literacy, disability or medical conditions?" at bounding box center [395, 489] width 14 height 14
checkbox input "false"
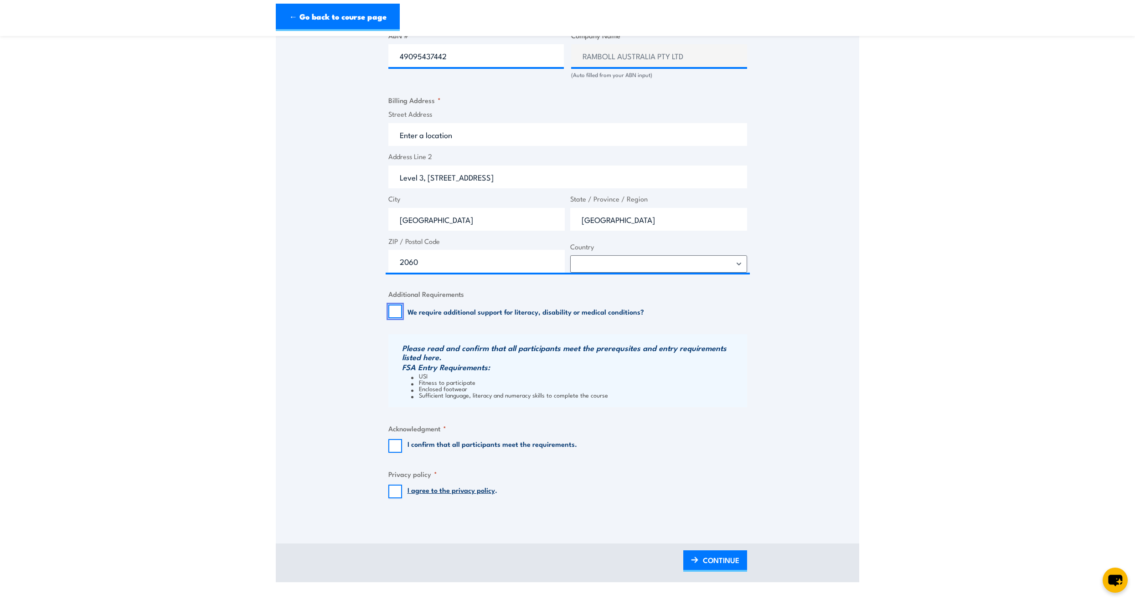
scroll to position [593, 0]
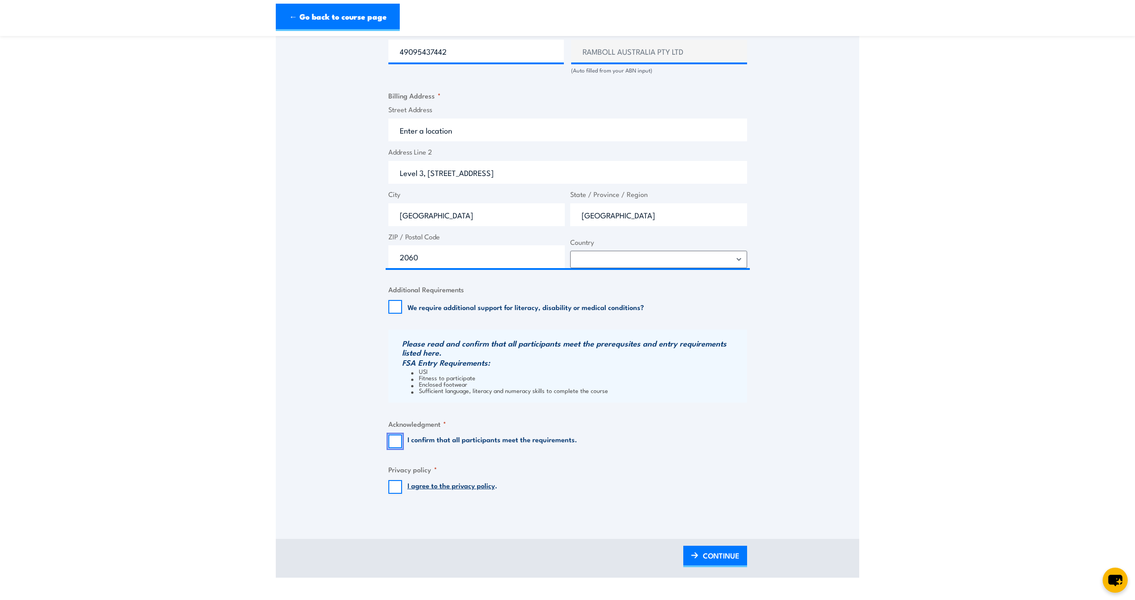
click at [394, 441] on input "I confirm that all participants meet the requirements." at bounding box center [395, 441] width 14 height 14
checkbox input "true"
click at [397, 490] on input "I agree to the privacy policy ." at bounding box center [395, 487] width 14 height 14
checkbox input "true"
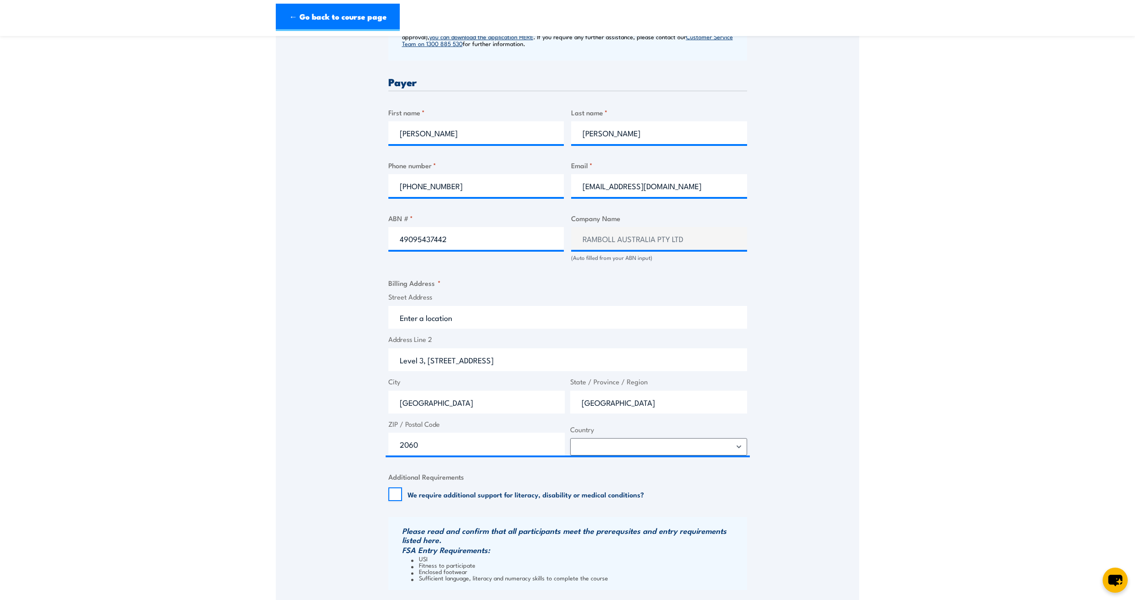
scroll to position [365, 0]
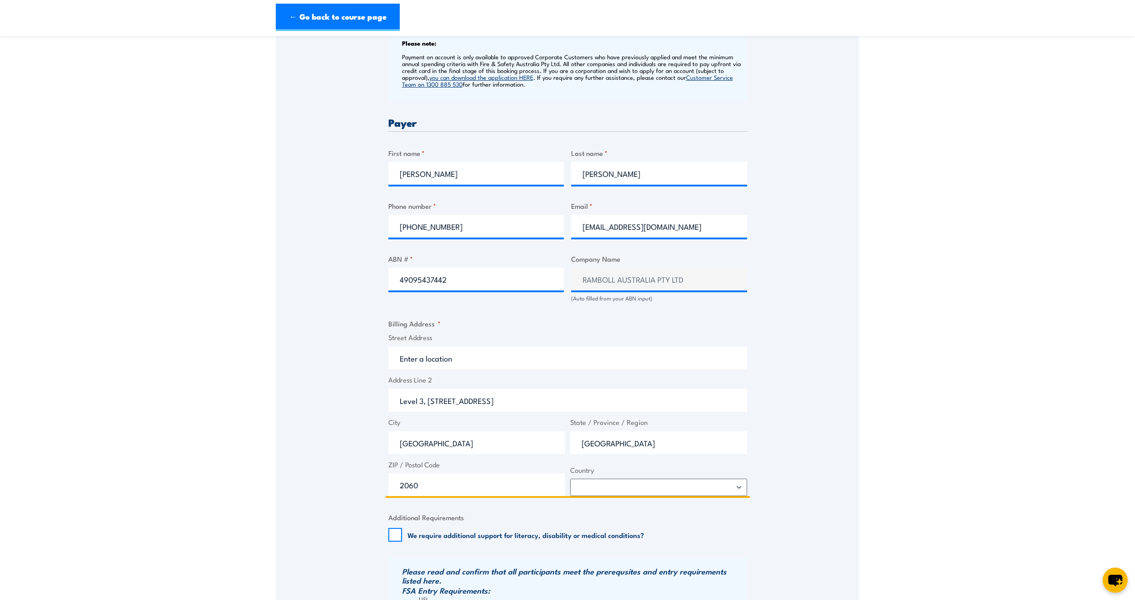
drag, startPoint x: 426, startPoint y: 402, endPoint x: 377, endPoint y: 402, distance: 49.7
click at [377, 402] on div "Speak to a specialist CALL 1300 885 530 CALL 1300 885 530 " * " indicates requi…" at bounding box center [568, 267] width 584 height 948
drag, startPoint x: 505, startPoint y: 402, endPoint x: 242, endPoint y: 390, distance: 263.3
click at [242, 390] on section "Fire Extinguisher / Fire Warden Training 08:30 1 "" at bounding box center [567, 243] width 1135 height 1125
click at [416, 362] on input "Street Address" at bounding box center [567, 357] width 359 height 23
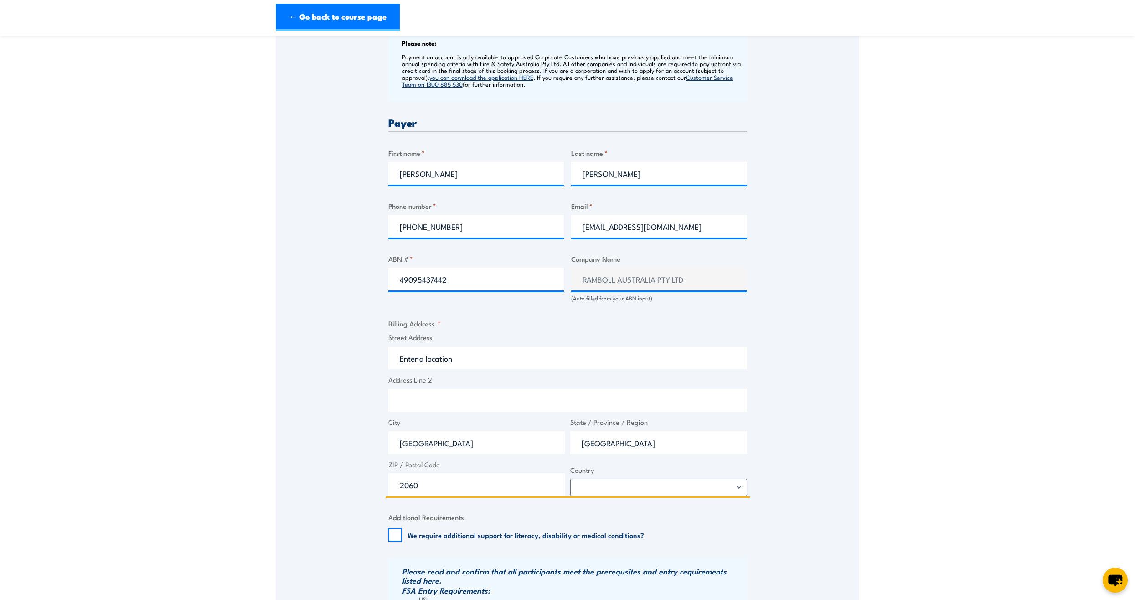
paste input "Level 3, 100 Pacific Highway"
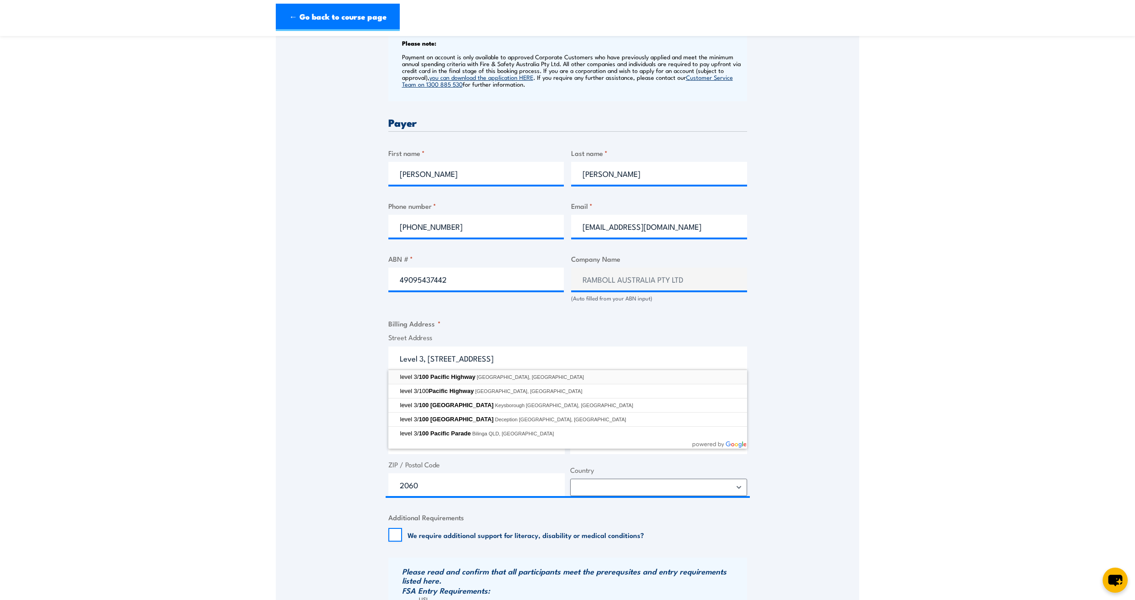
type input "level 3/100 Pacific Highway, North Sydney NSW, Australia"
type input "100 Pacific Hwy"
type input "North Sydney"
type input "[GEOGRAPHIC_DATA]"
type input "2060"
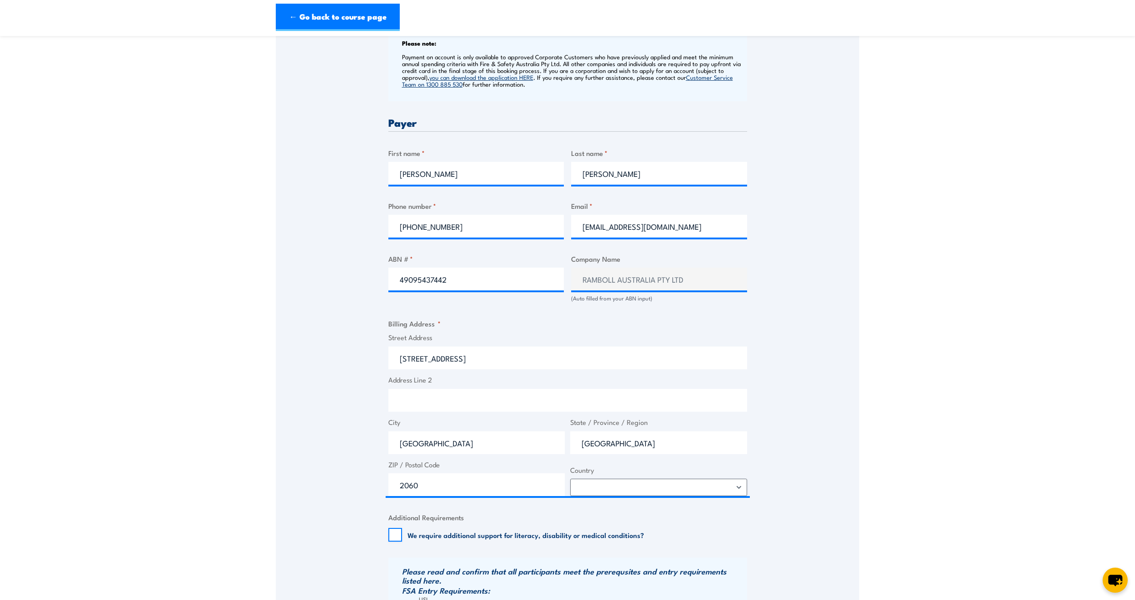
click at [841, 404] on div "Speak to a specialist CALL 1300 885 530 CALL 1300 885 530 " * " indicates requi…" at bounding box center [568, 267] width 584 height 948
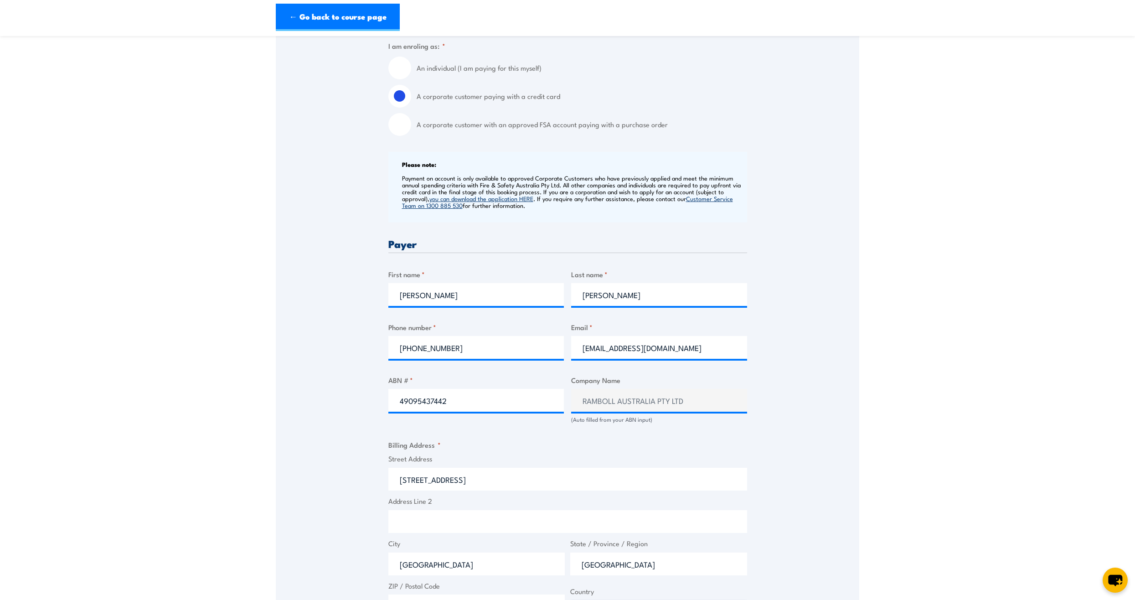
scroll to position [684, 0]
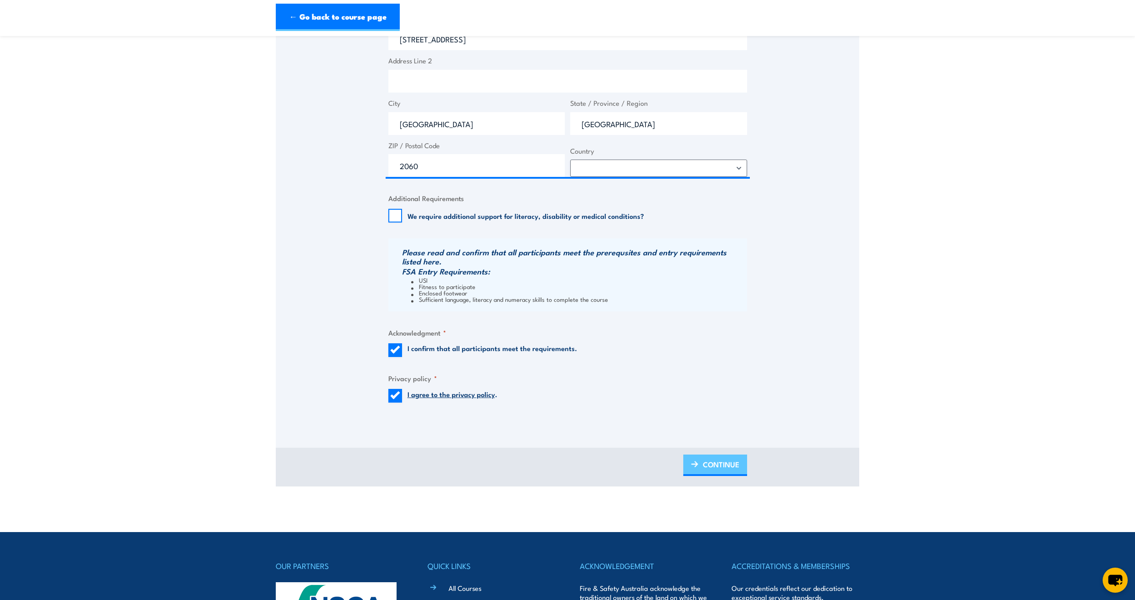
click at [732, 467] on span "CONTINUE" at bounding box center [721, 464] width 36 height 24
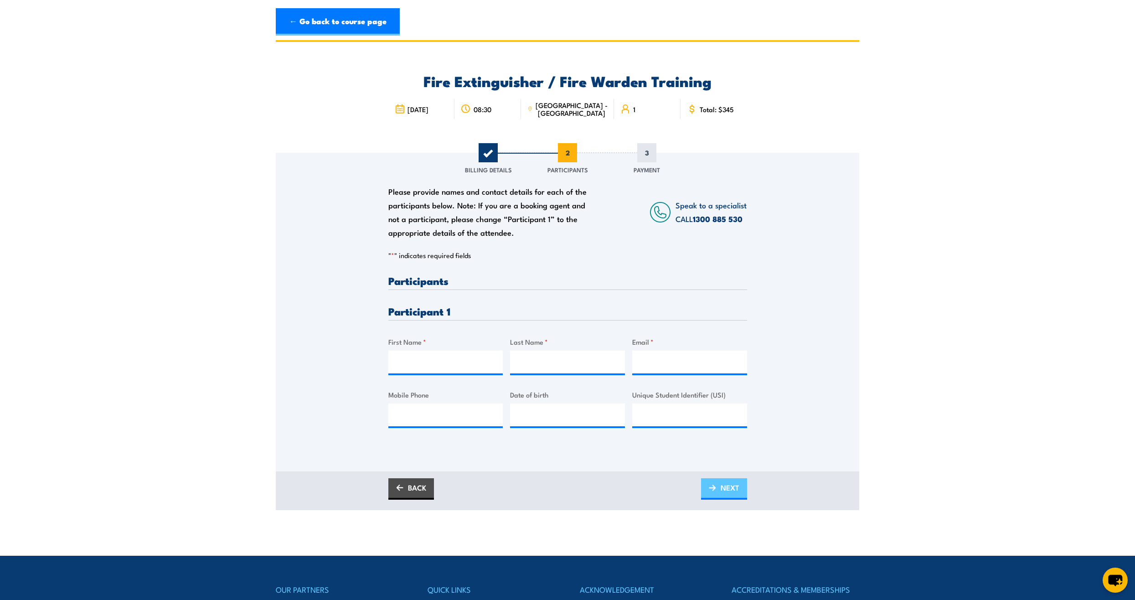
scroll to position [0, 0]
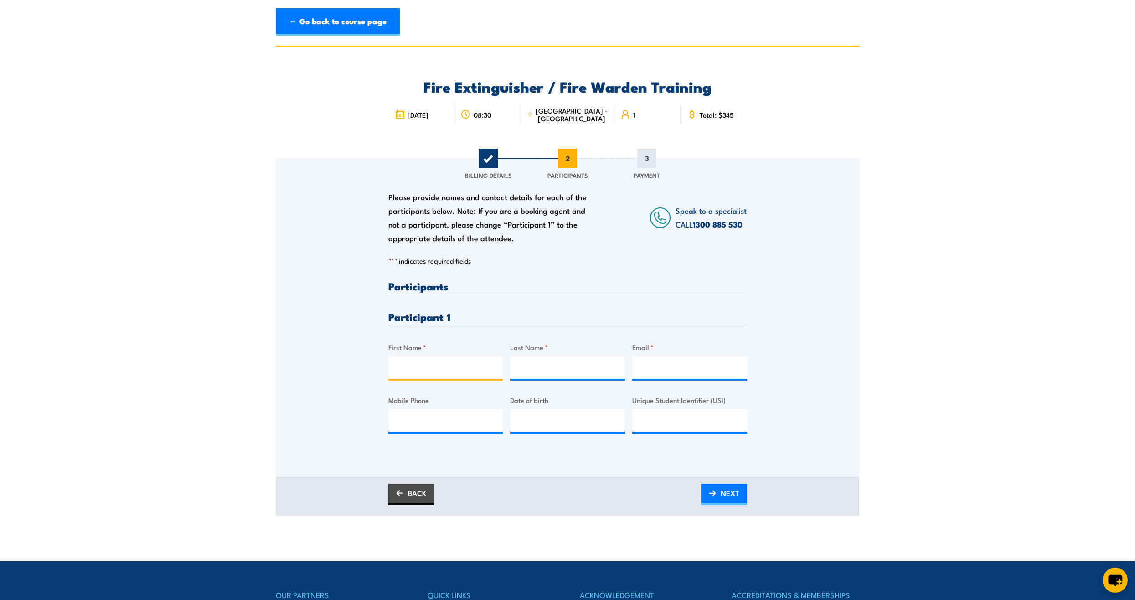
click at [455, 366] on input "First Name *" at bounding box center [445, 367] width 115 height 23
type input "George"
type input "Black"
click at [660, 363] on input "Email *" at bounding box center [689, 367] width 115 height 23
paste input "GLACK@ramboll.com"
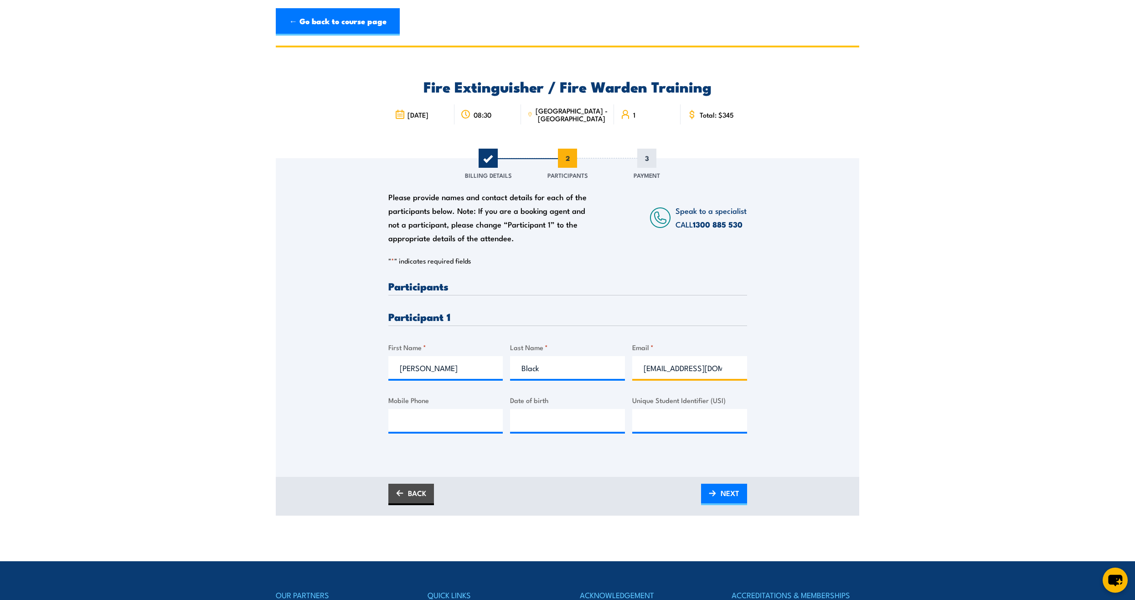
type input "GLACK@ramboll.com"
drag, startPoint x: 451, startPoint y: 424, endPoint x: 440, endPoint y: 423, distance: 11.0
click at [451, 424] on input "Mobile Phone" at bounding box center [445, 420] width 115 height 23
click at [403, 419] on input "Mobile Phone" at bounding box center [445, 420] width 115 height 23
paste input "+61 425 433 729"
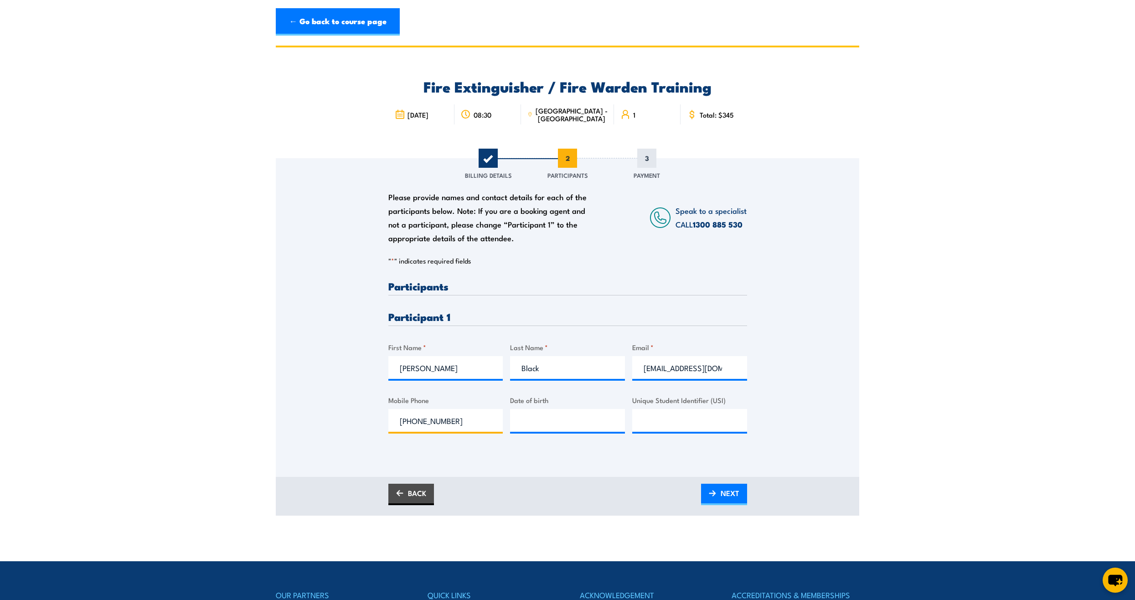
type input "+61 425 433 729"
click at [526, 503] on div "BACK NEXT" at bounding box center [567, 494] width 359 height 21
click at [1021, 432] on section "Fire Extinguisher / Fire Warden Training 08:30 1 "" at bounding box center [567, 281] width 1135 height 470
